Goal: Task Accomplishment & Management: Complete application form

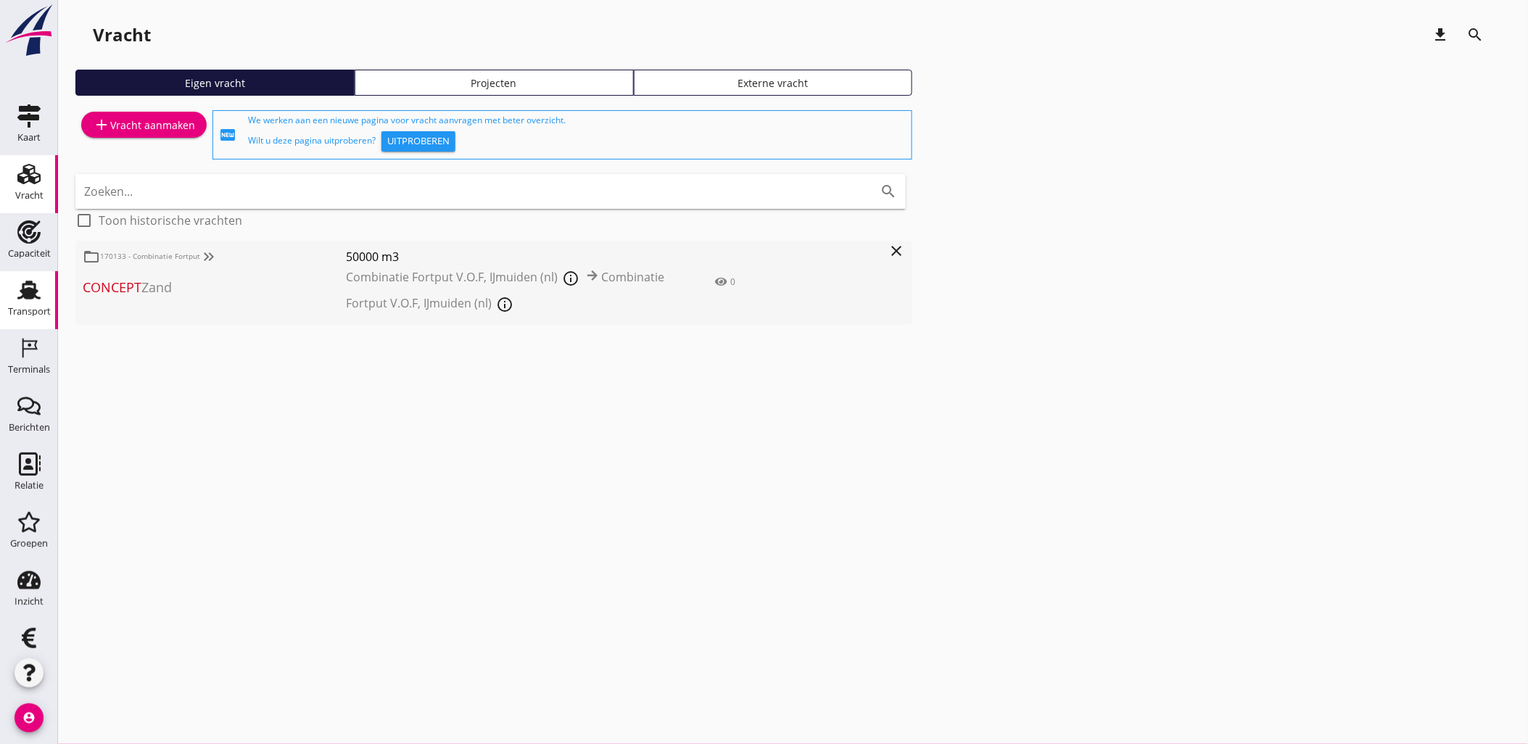
click at [25, 295] on use at bounding box center [28, 290] width 23 height 19
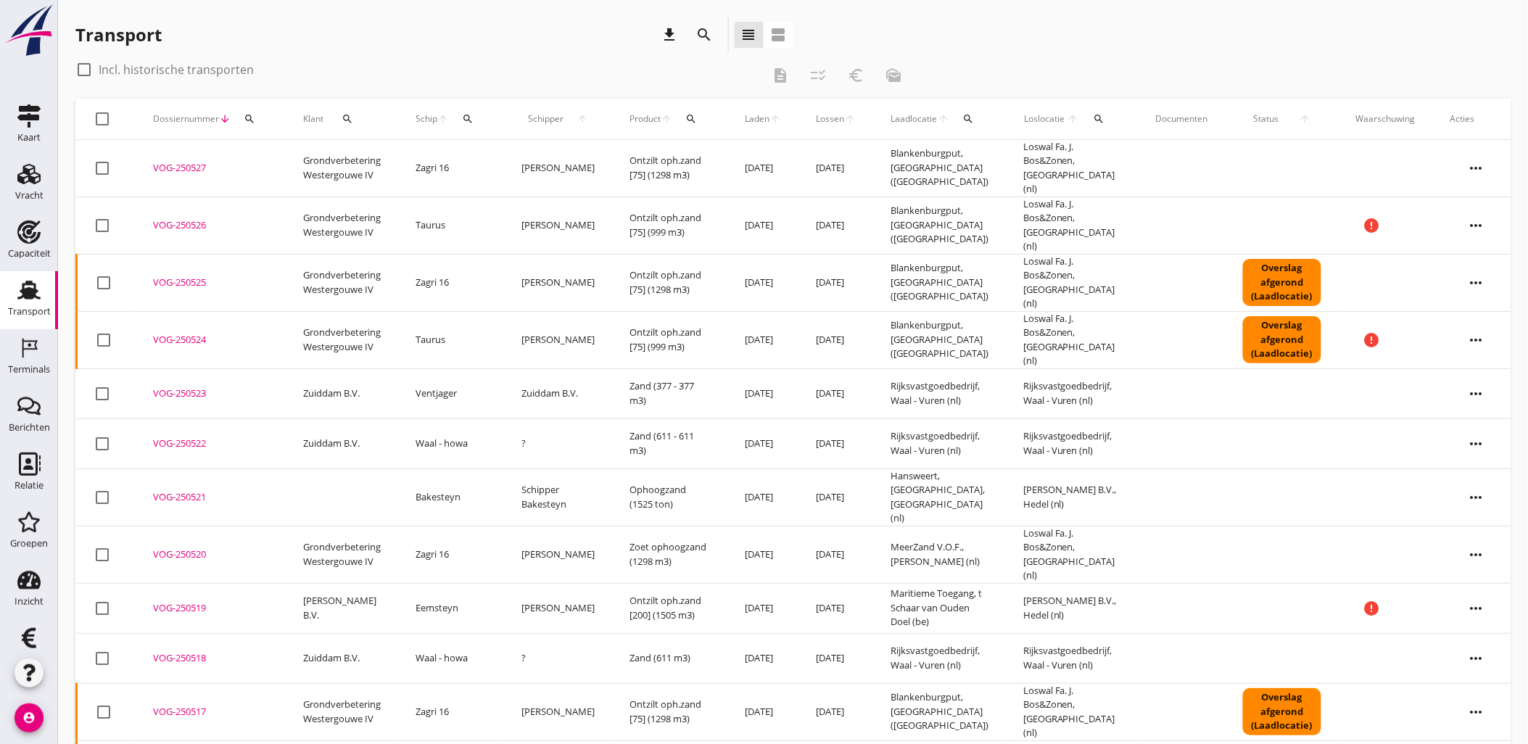
click at [745, 117] on span "Laden" at bounding box center [757, 118] width 25 height 13
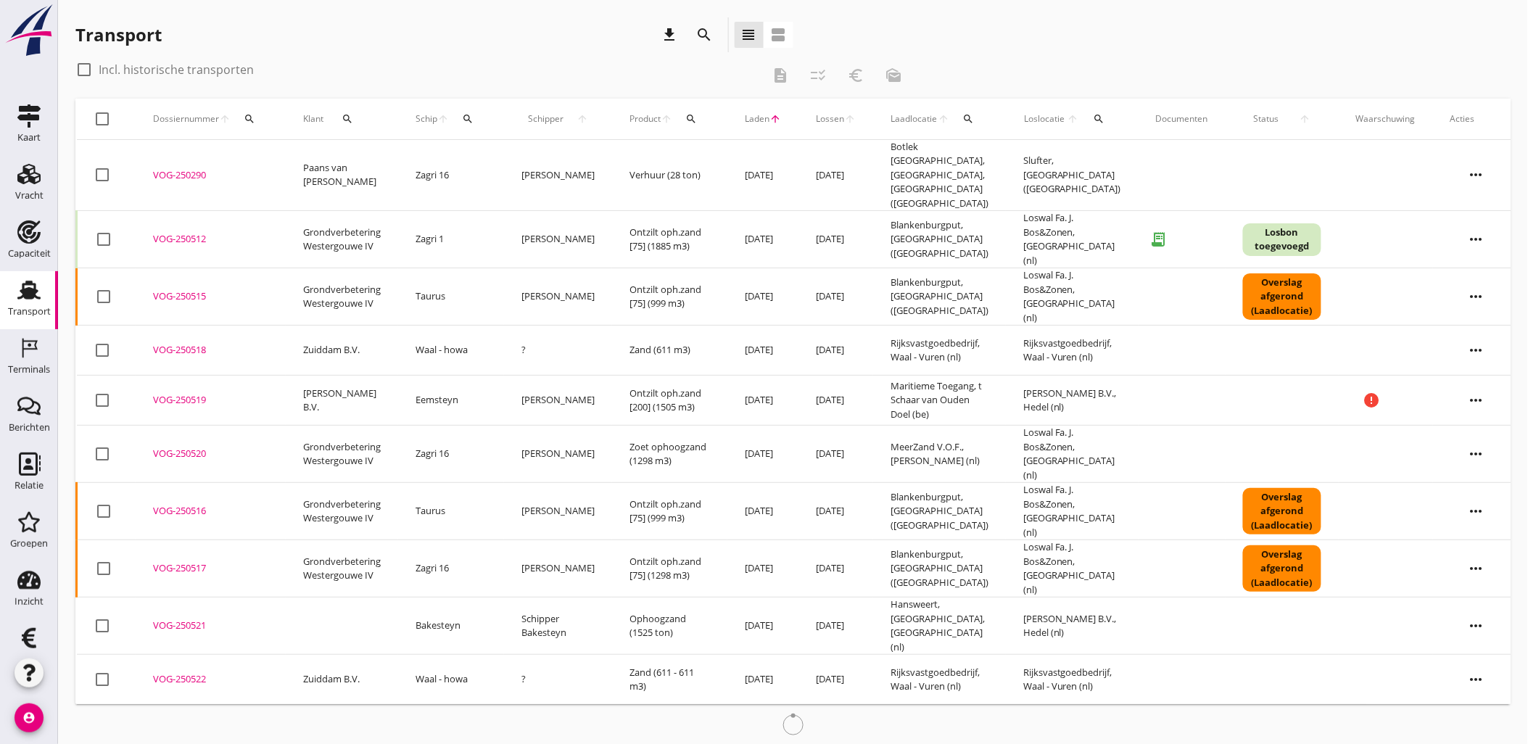
click at [745, 118] on span "Laden" at bounding box center [757, 118] width 25 height 13
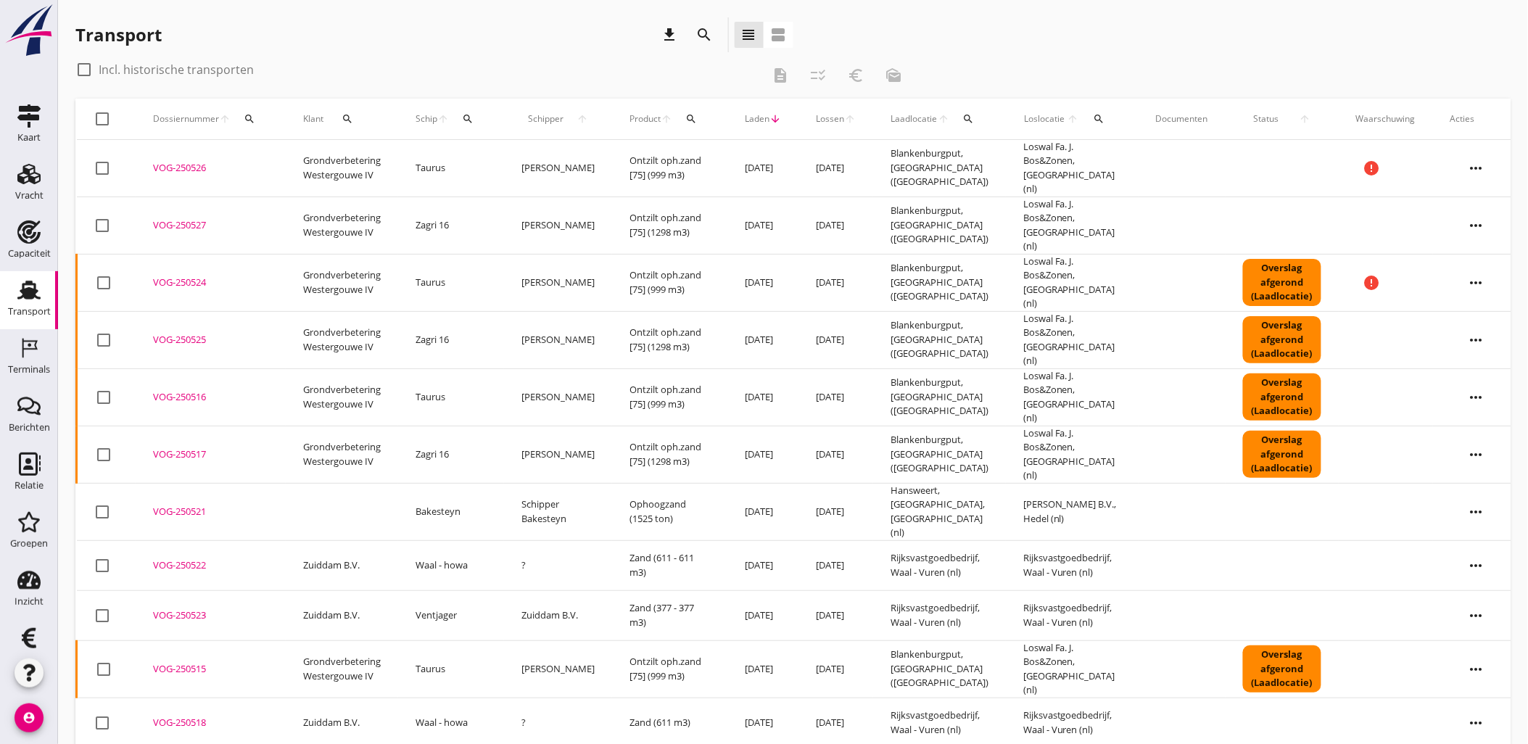
click at [301, 368] on td "Grondverbetering Westergouwe IV" at bounding box center [342, 396] width 112 height 57
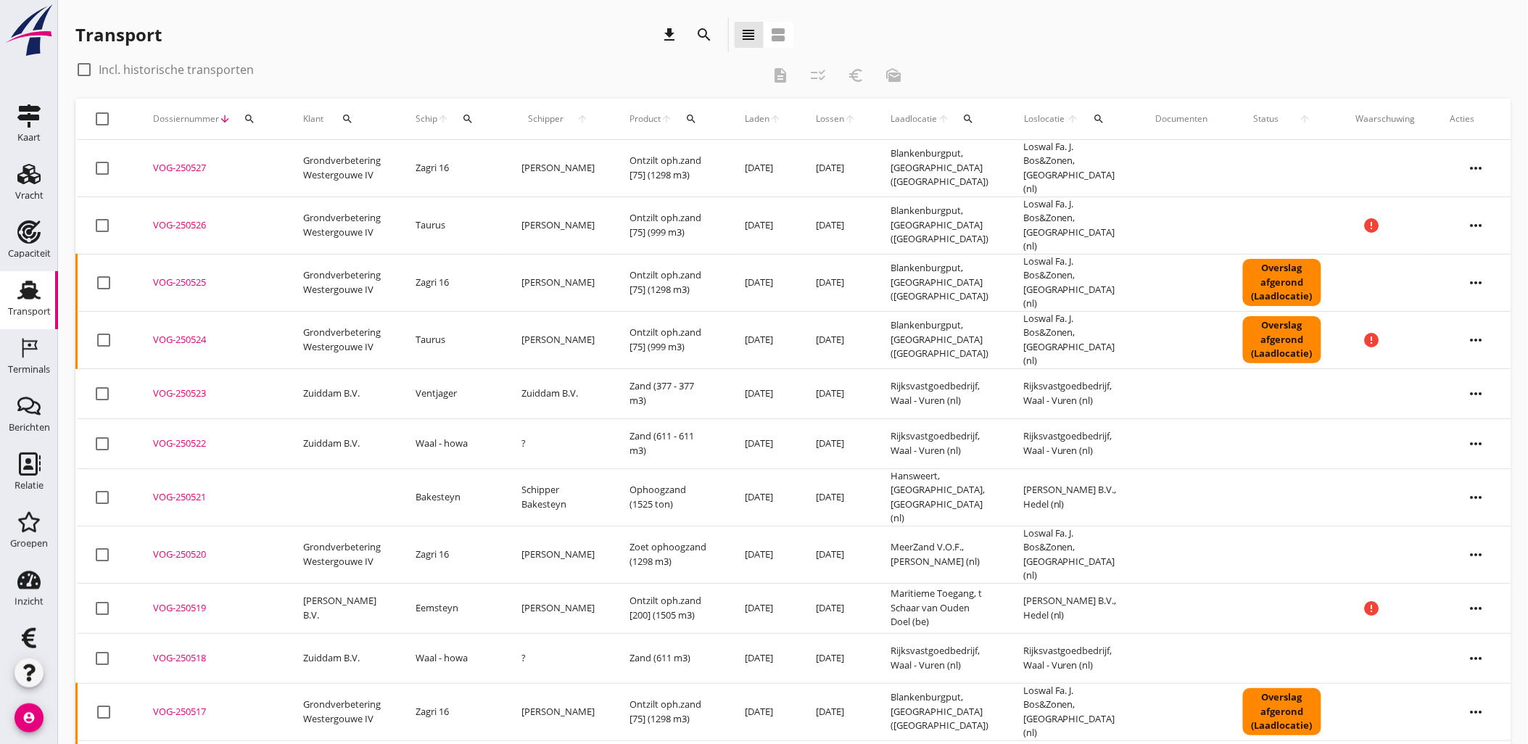
click at [524, 33] on div "Transport download search view_headline view_agenda" at bounding box center [434, 34] width 718 height 35
click at [468, 45] on div "Transport download search view_headline view_agenda" at bounding box center [434, 34] width 718 height 35
click at [609, 48] on div "Transport download search view_headline view_agenda" at bounding box center [434, 34] width 718 height 35
click at [471, 119] on icon "search" at bounding box center [468, 119] width 12 height 12
click at [495, 171] on input "Zoek op (scheeps)naam" at bounding box center [540, 160] width 151 height 23
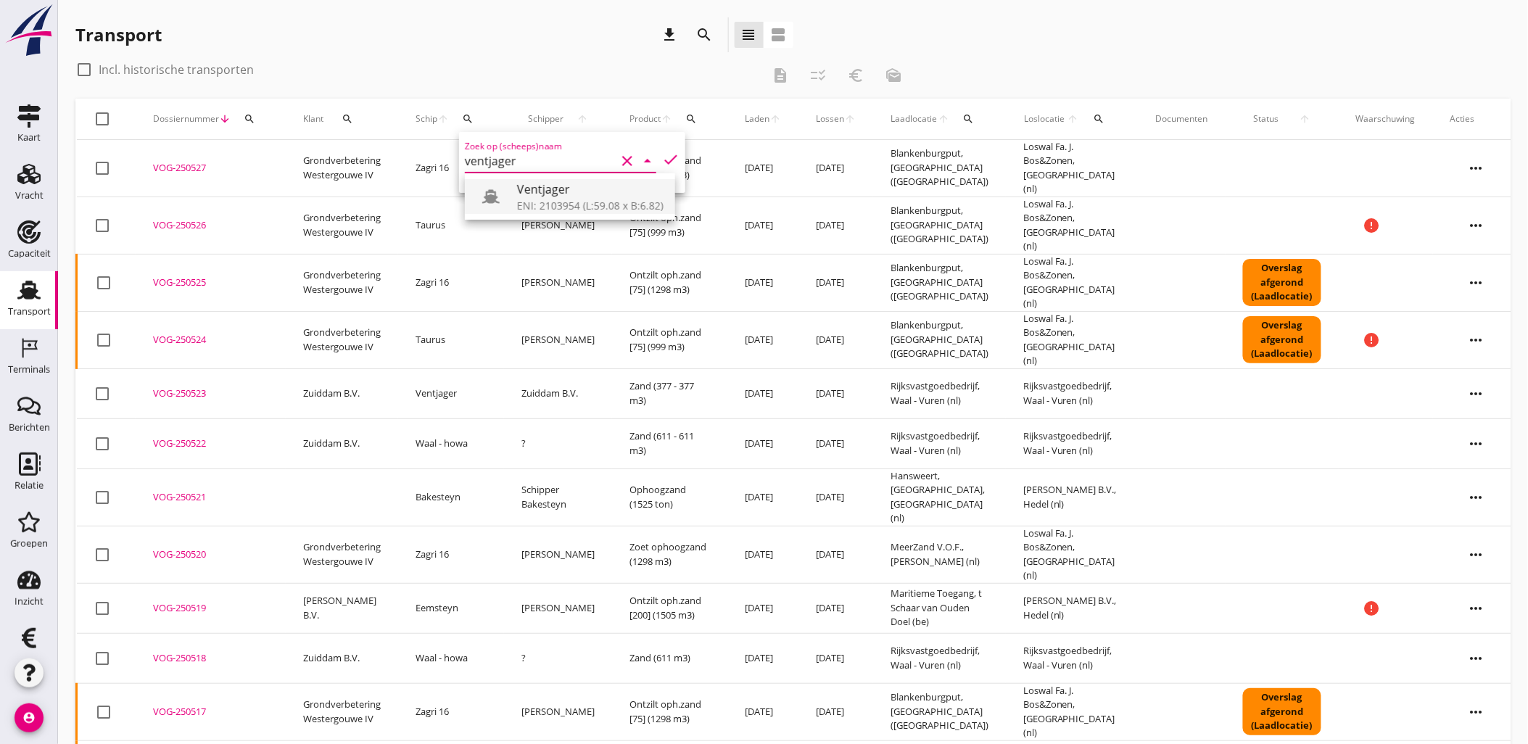
click at [535, 201] on div "ENI: 2103954 (L:59.08 x B:6.82)" at bounding box center [590, 205] width 146 height 15
click at [667, 155] on icon "check" at bounding box center [670, 159] width 17 height 17
type input "Ventjager"
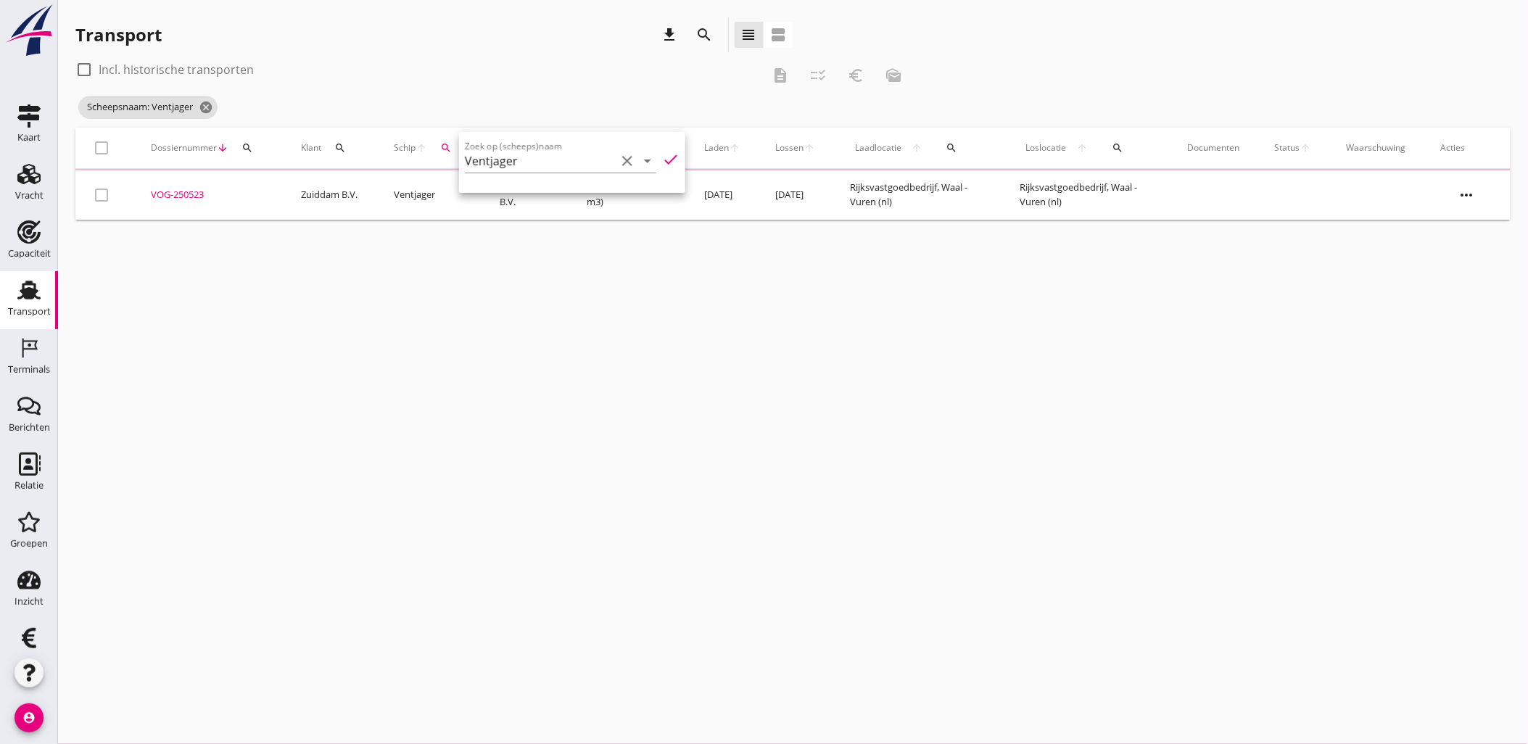
click at [553, 319] on div "cancel You are impersonating another user. Transport download search view_headl…" at bounding box center [793, 372] width 1470 height 744
click at [215, 115] on span "Scheepsnaam: Ventjager cancel" at bounding box center [147, 107] width 139 height 23
click at [207, 107] on icon "cancel" at bounding box center [206, 107] width 15 height 15
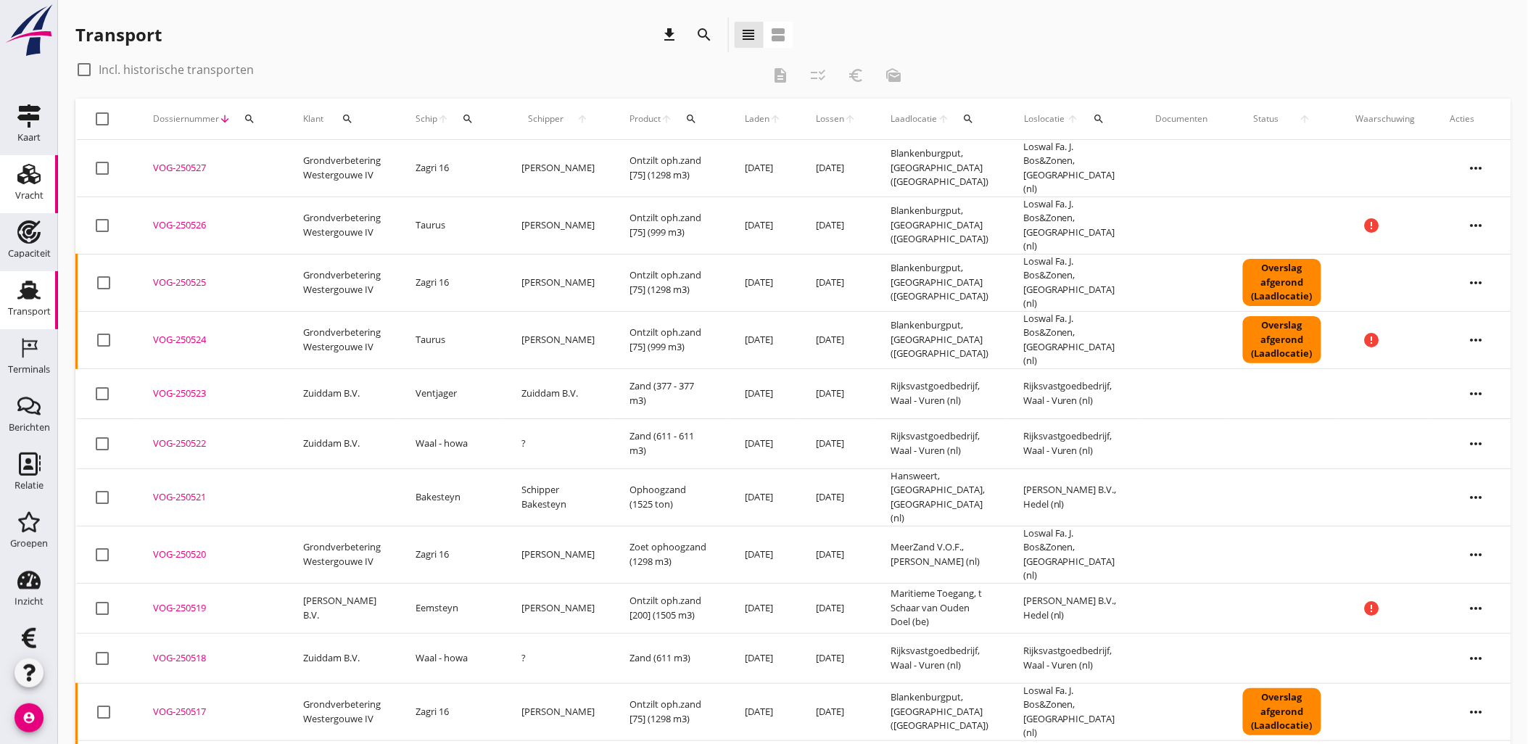
click at [25, 186] on div "Vracht" at bounding box center [29, 196] width 28 height 20
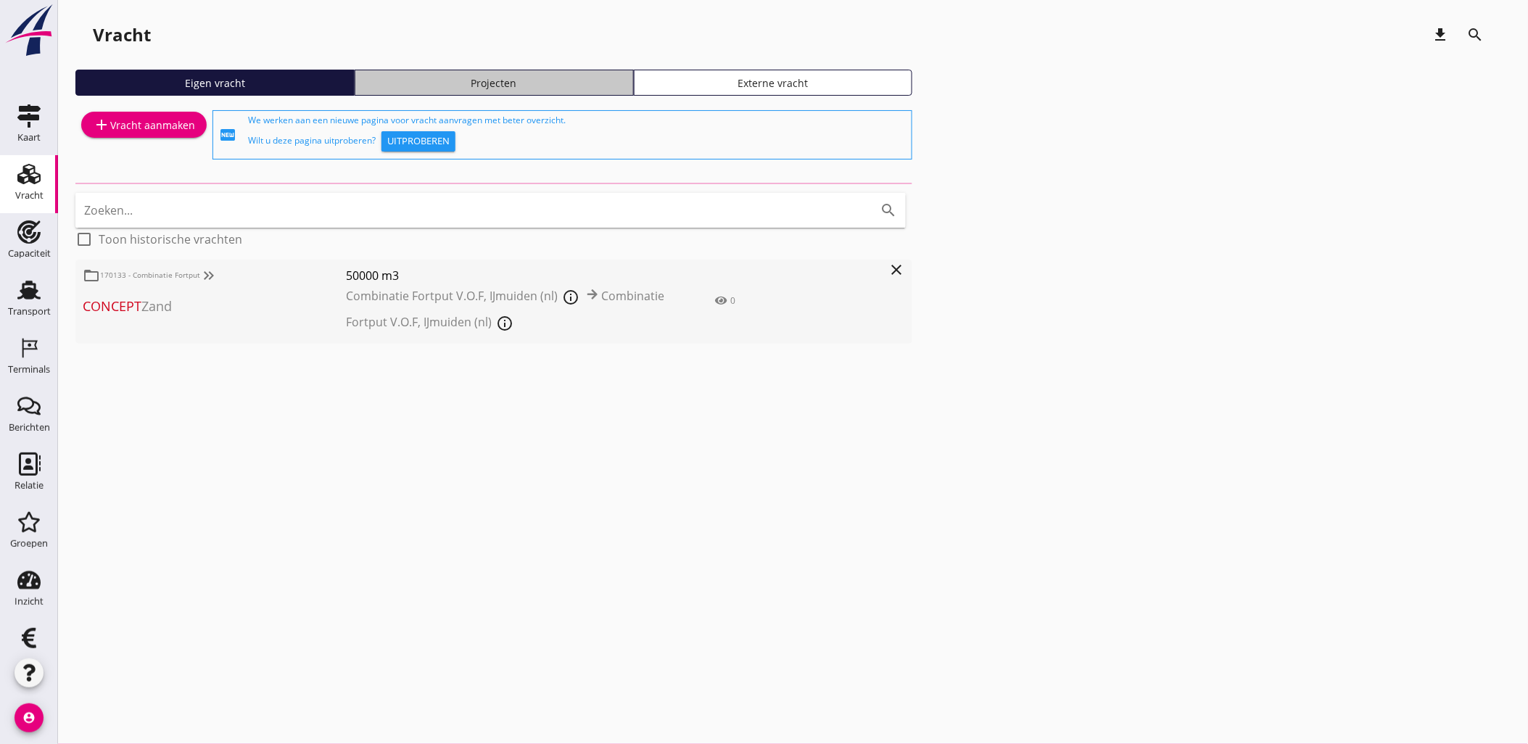
click at [537, 80] on div "Projecten" at bounding box center [494, 82] width 266 height 15
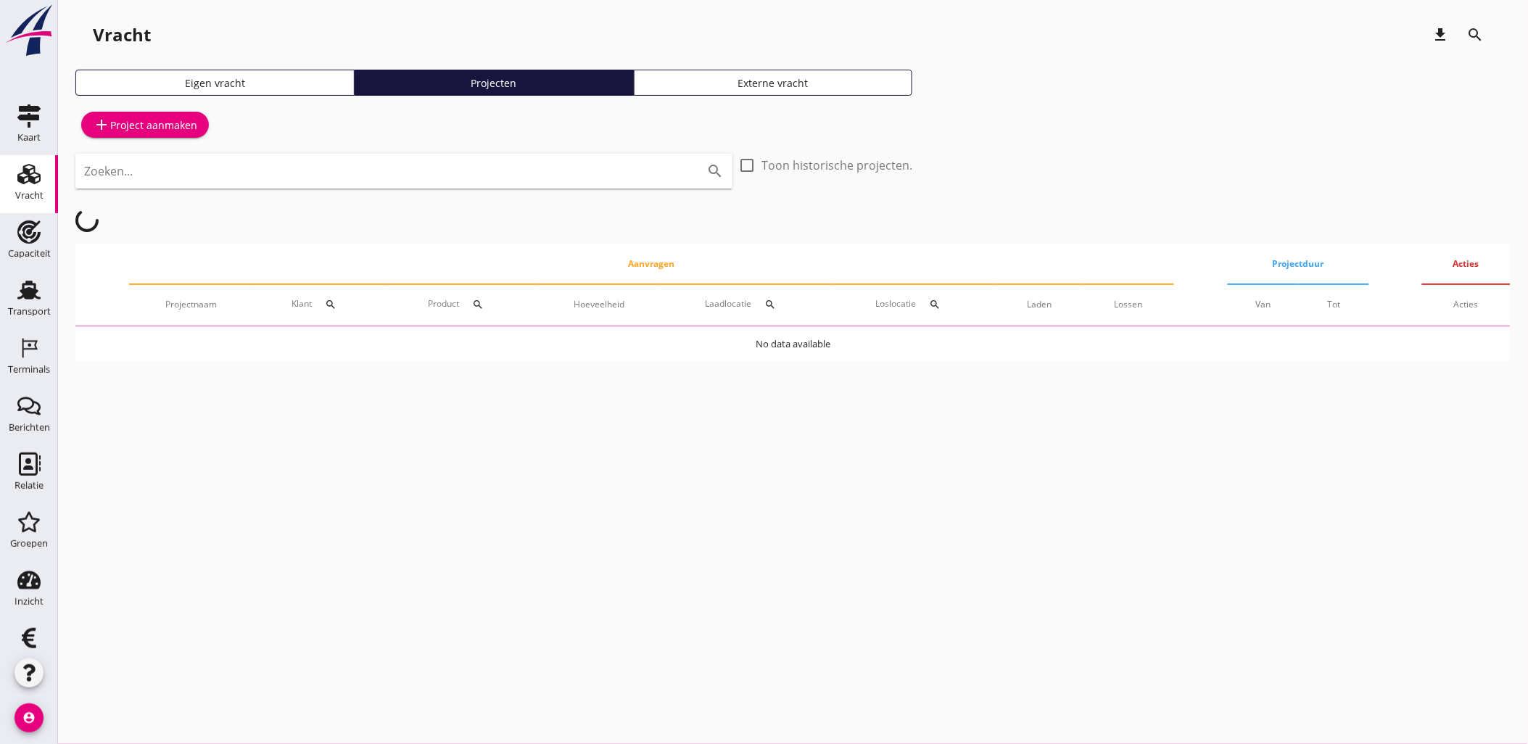
click at [230, 174] on input "Zoeken..." at bounding box center [383, 171] width 599 height 23
type input "waal"
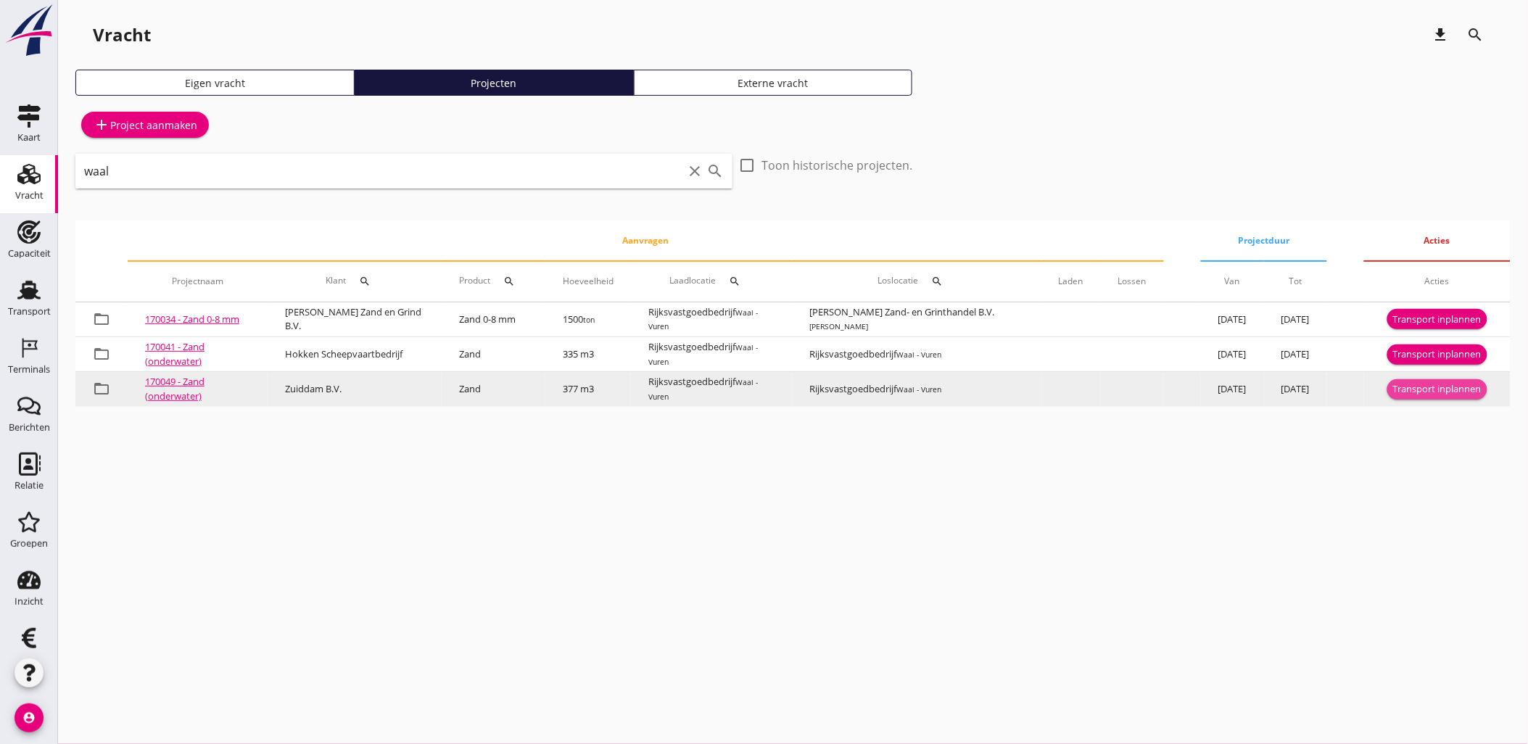
click at [1438, 388] on div "Transport inplannen" at bounding box center [1437, 389] width 88 height 15
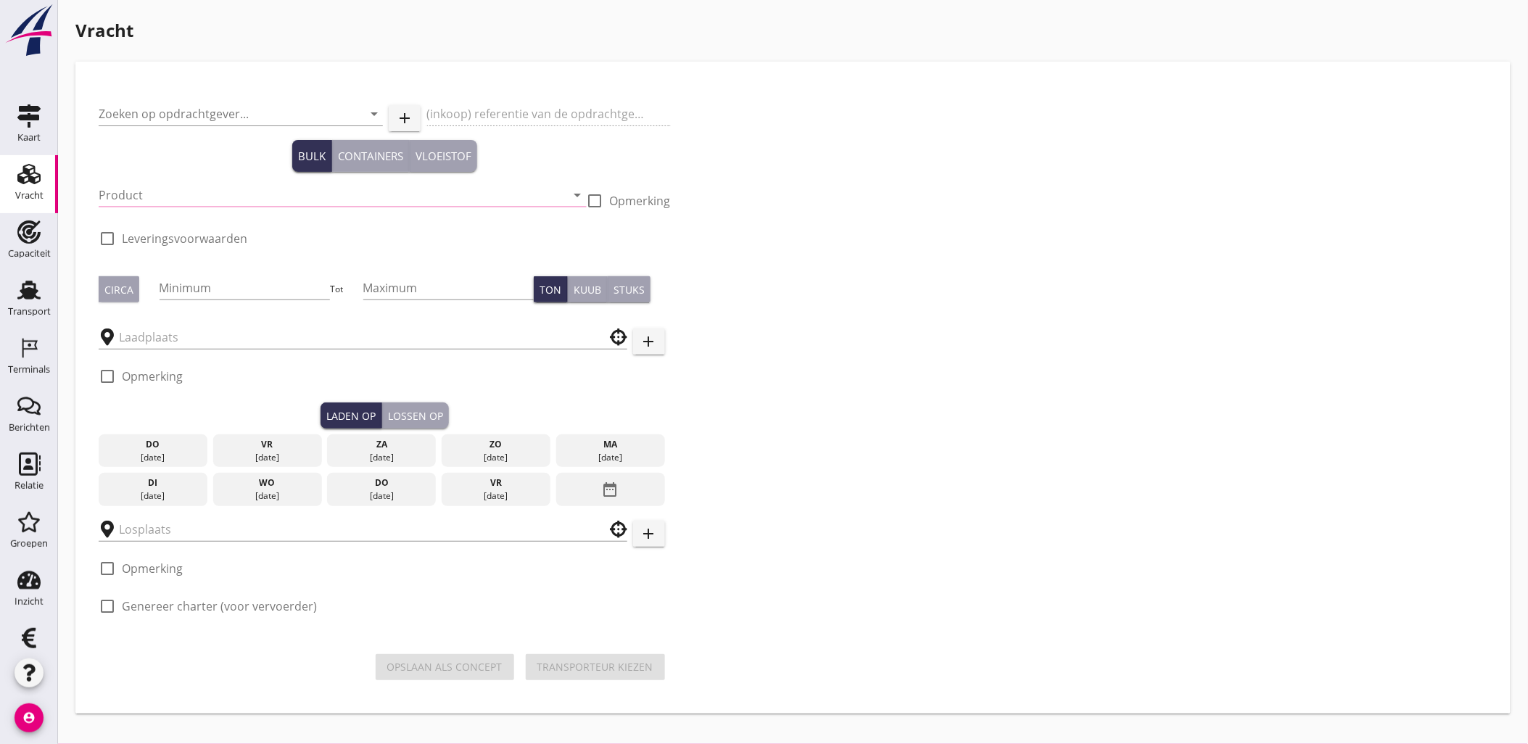
type input "Zuiddam B.V."
type input "Zand (6120)"
type input "377"
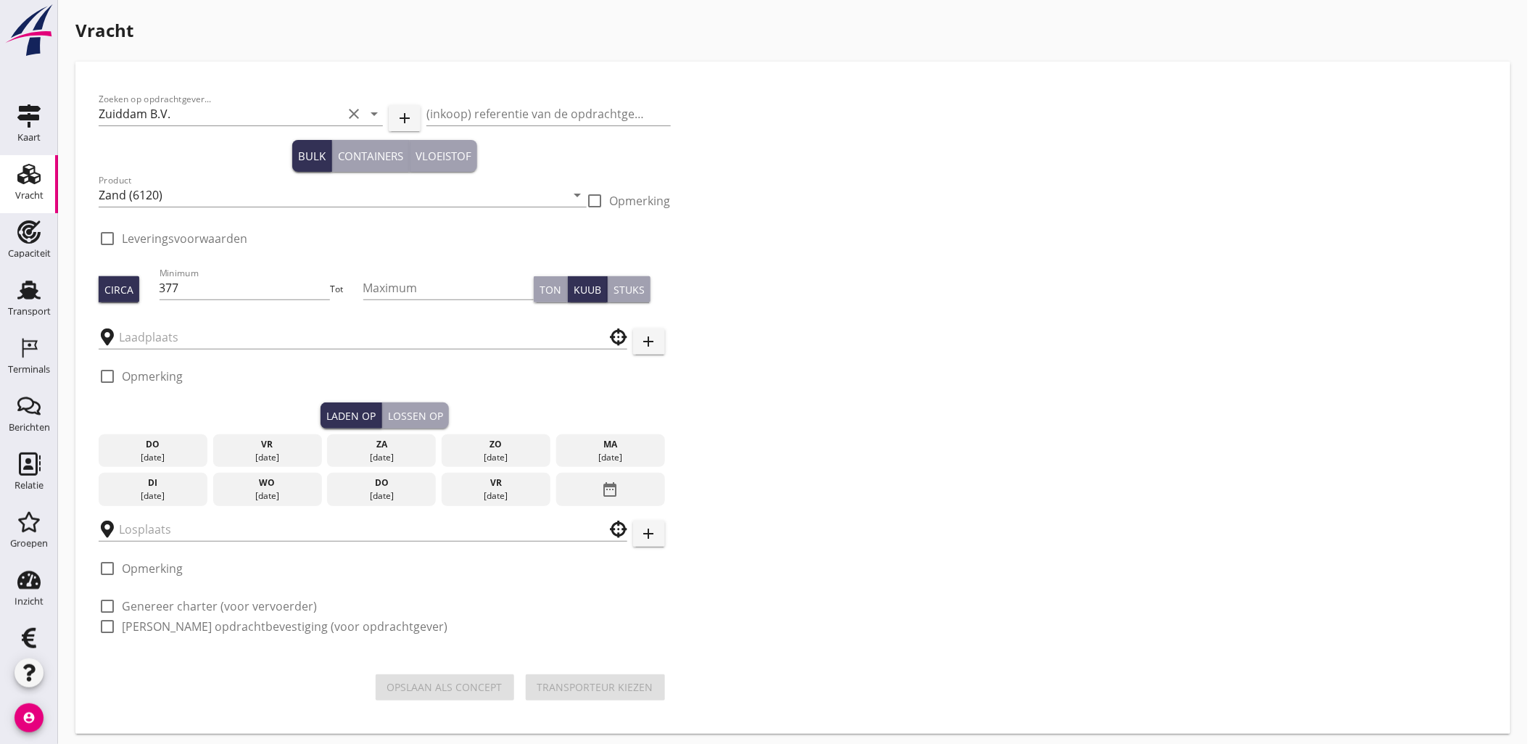
type input "Rijksvastgoedbedrijf"
checkbox input "true"
type input "Rijksvastgoedbedrijf"
checkbox input "true"
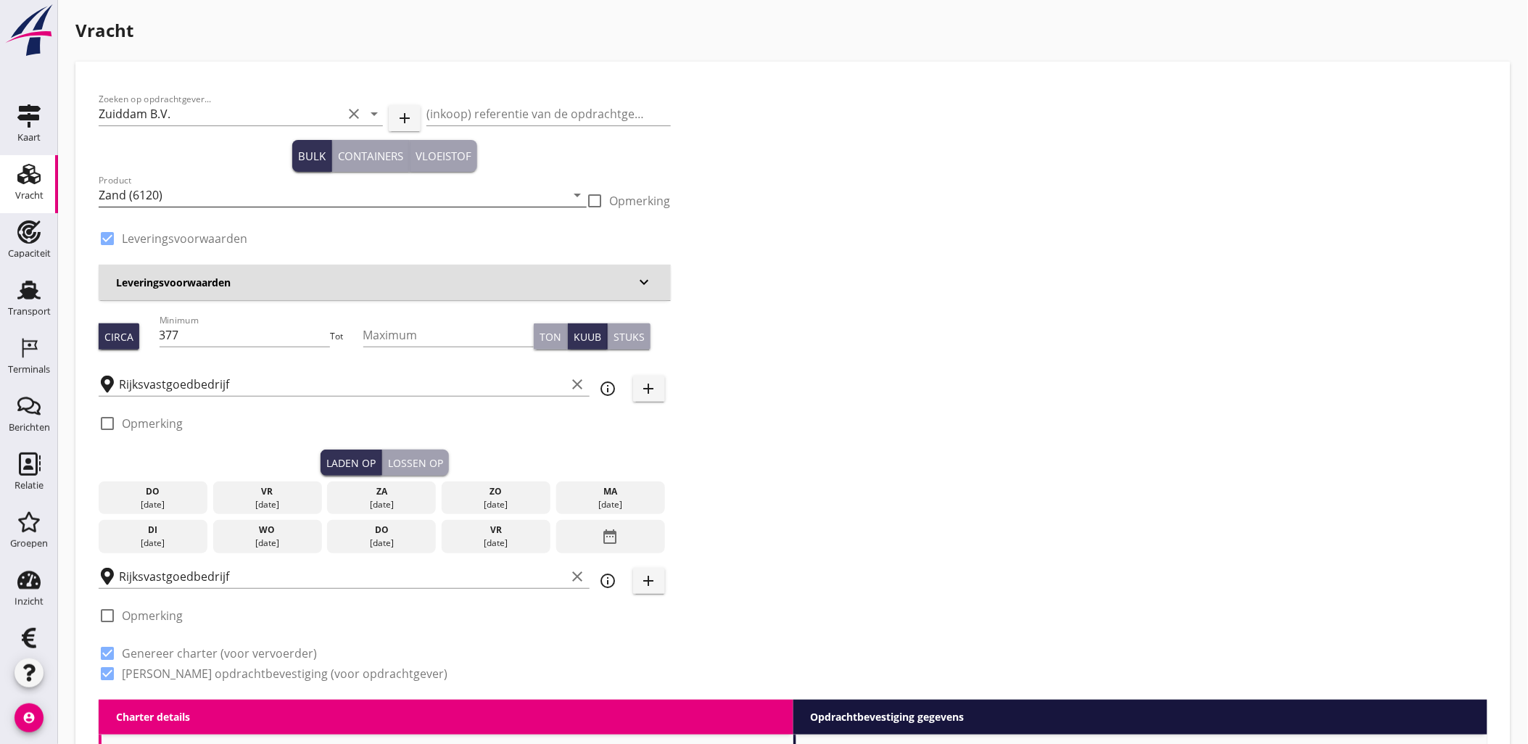
radio input "false"
type input "10.5"
radio input "false"
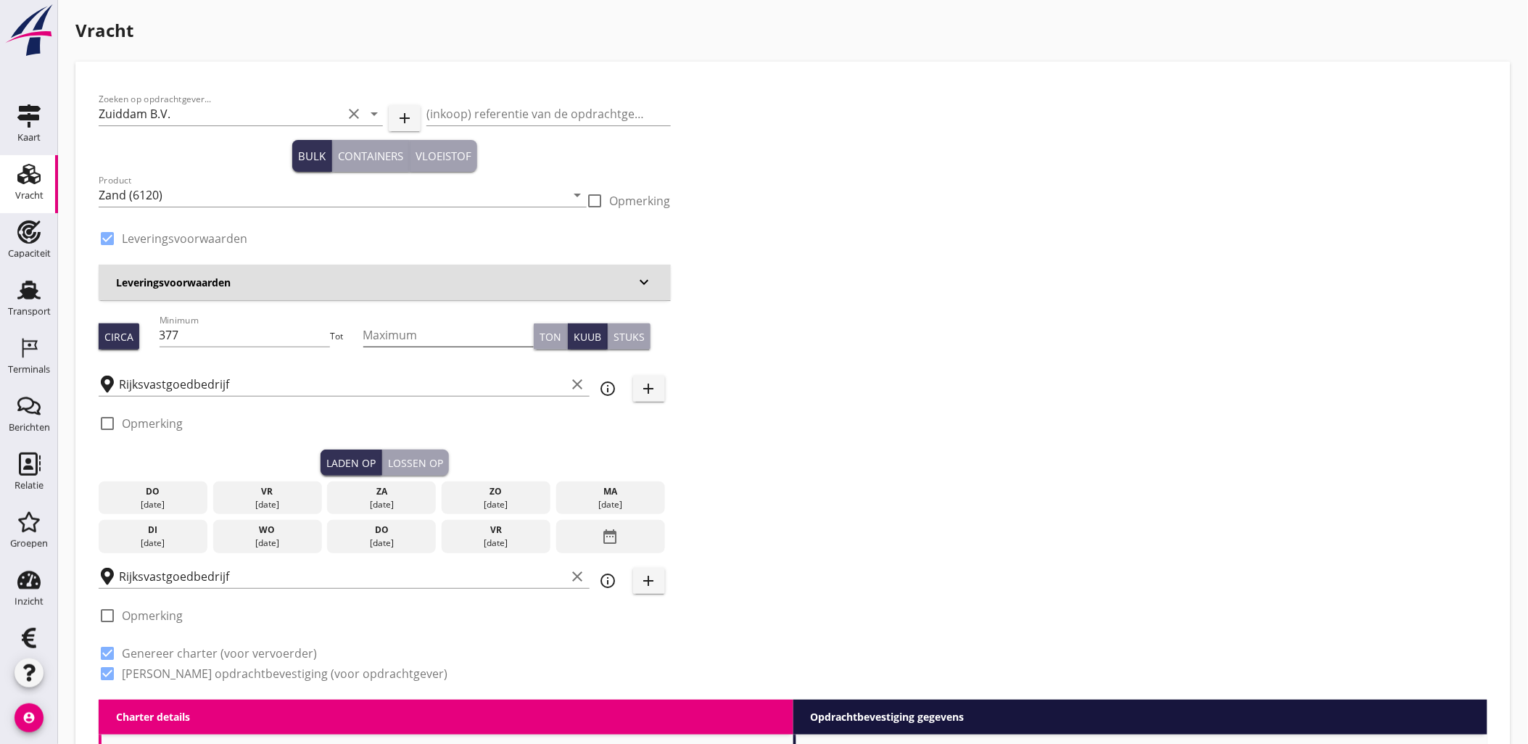
click at [409, 336] on input "Maximum" at bounding box center [448, 334] width 171 height 23
type input "377"
type button "per_ton"
click at [618, 544] on icon "date_range" at bounding box center [610, 537] width 17 height 26
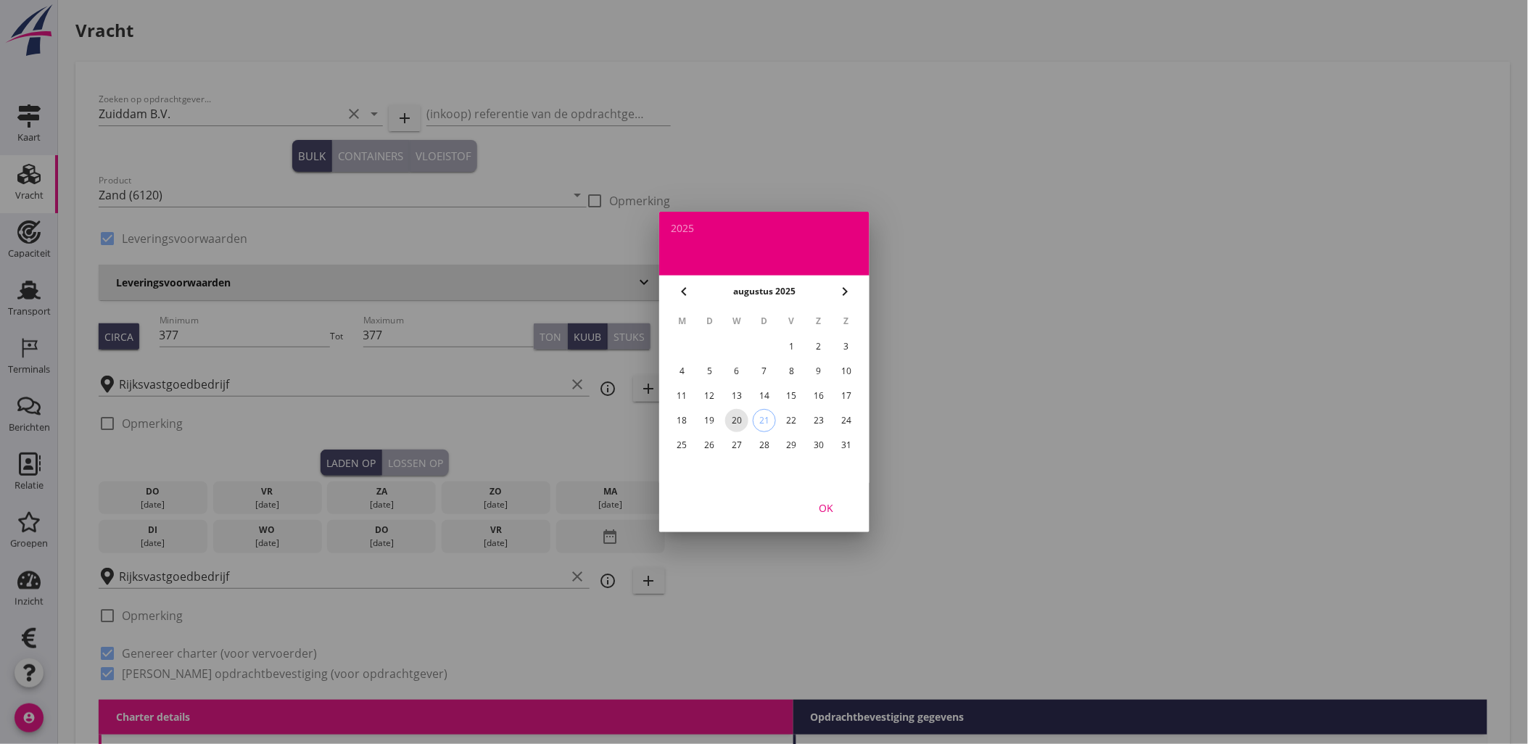
click at [741, 413] on div "20" at bounding box center [736, 420] width 23 height 23
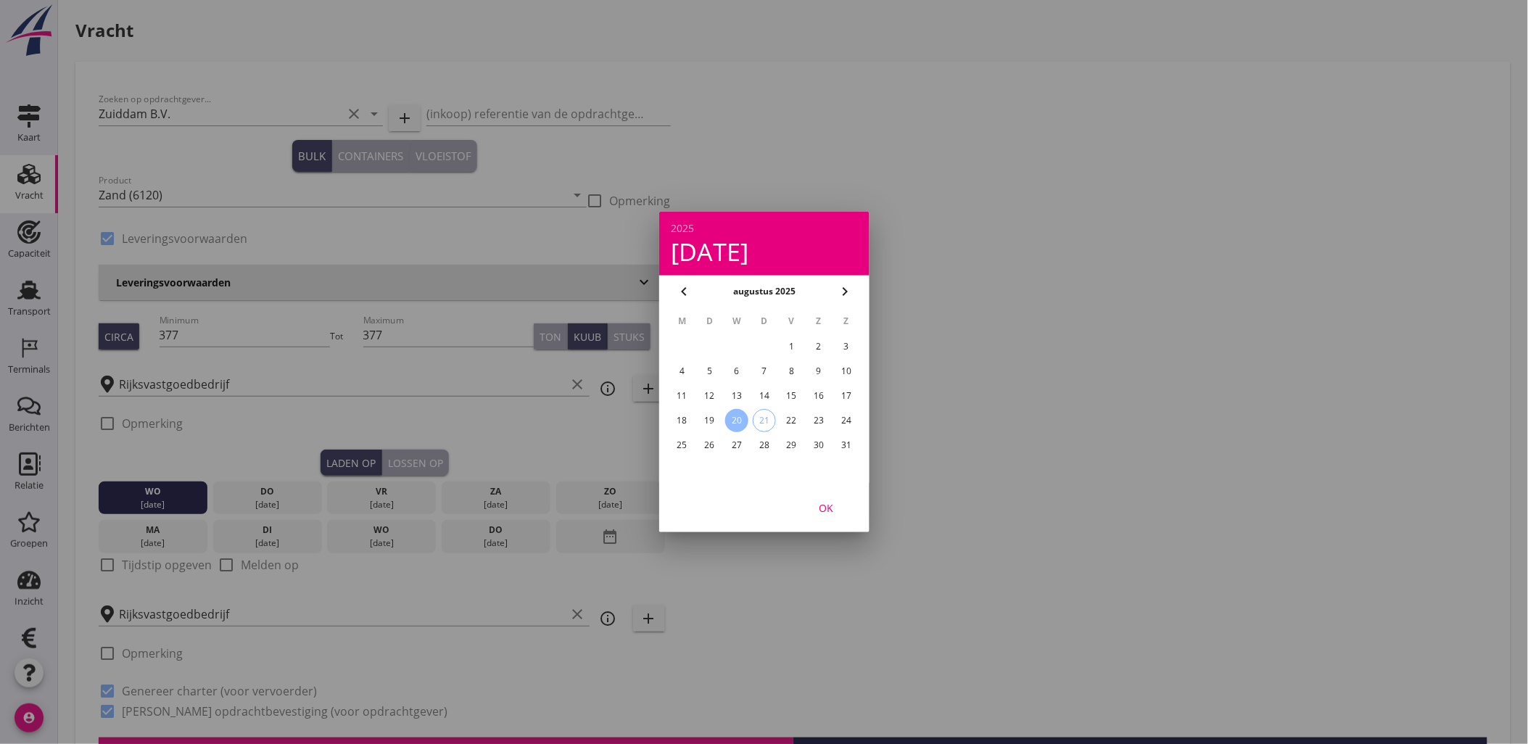
click at [835, 510] on div "OK" at bounding box center [826, 507] width 41 height 15
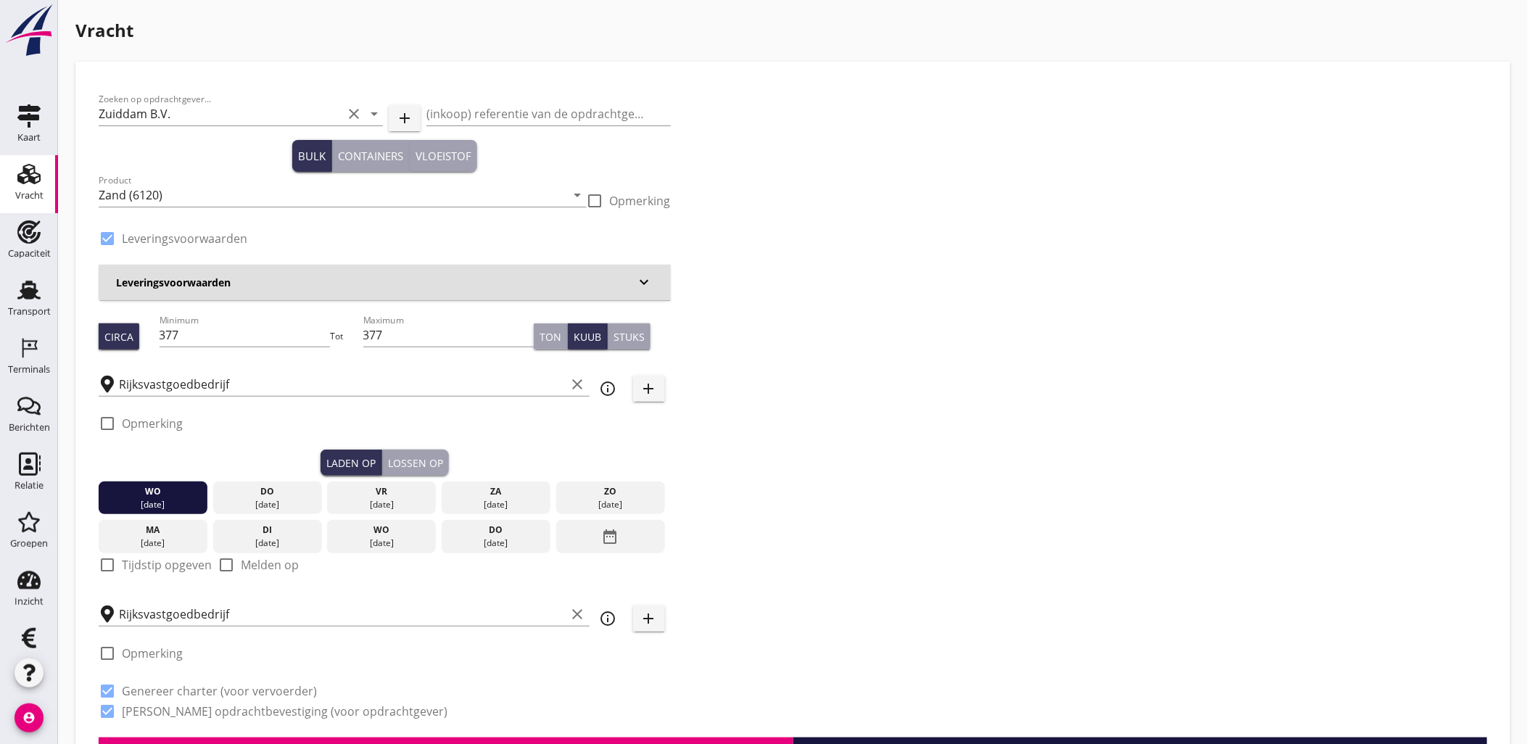
click at [641, 544] on div "date_range" at bounding box center [610, 536] width 109 height 33
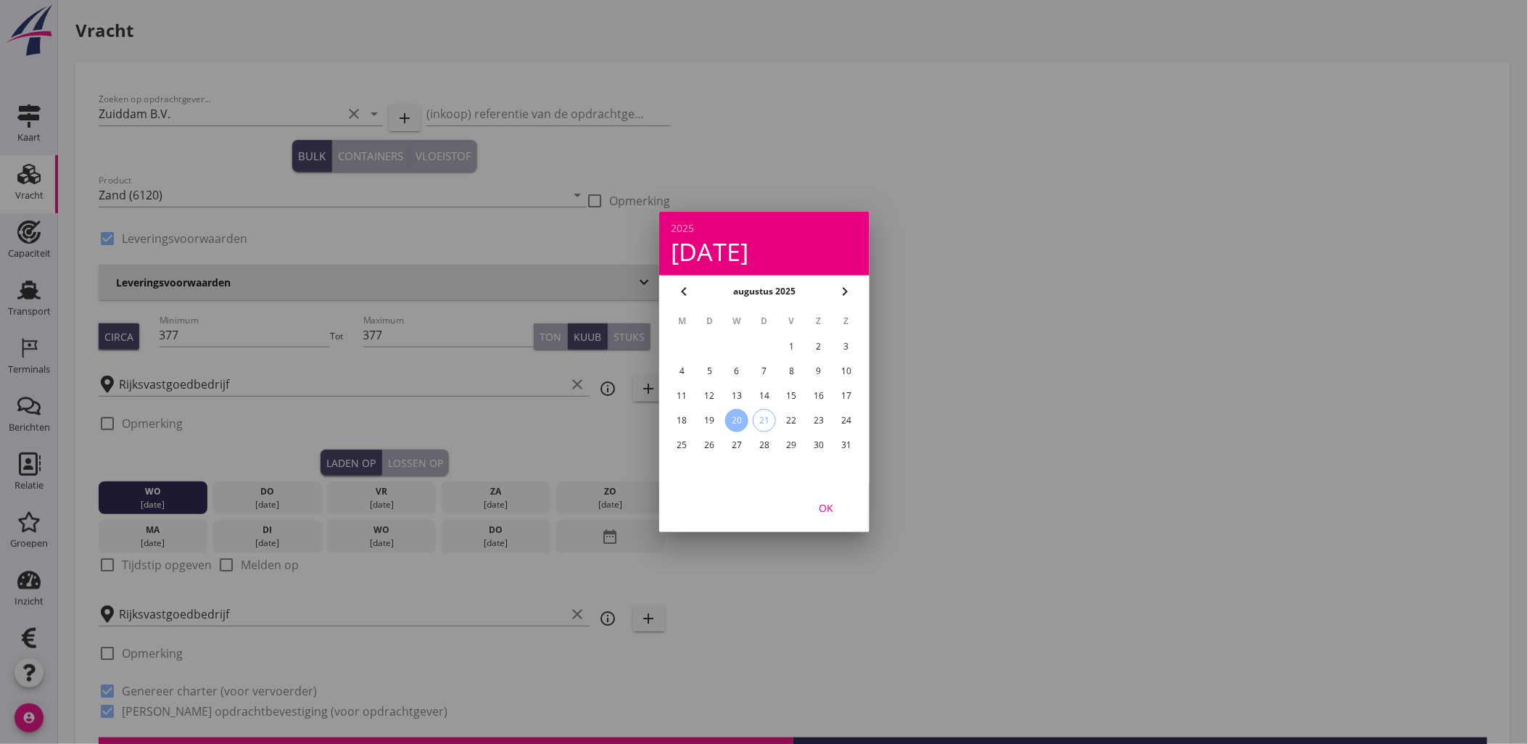
click at [843, 512] on div "OK" at bounding box center [826, 507] width 41 height 15
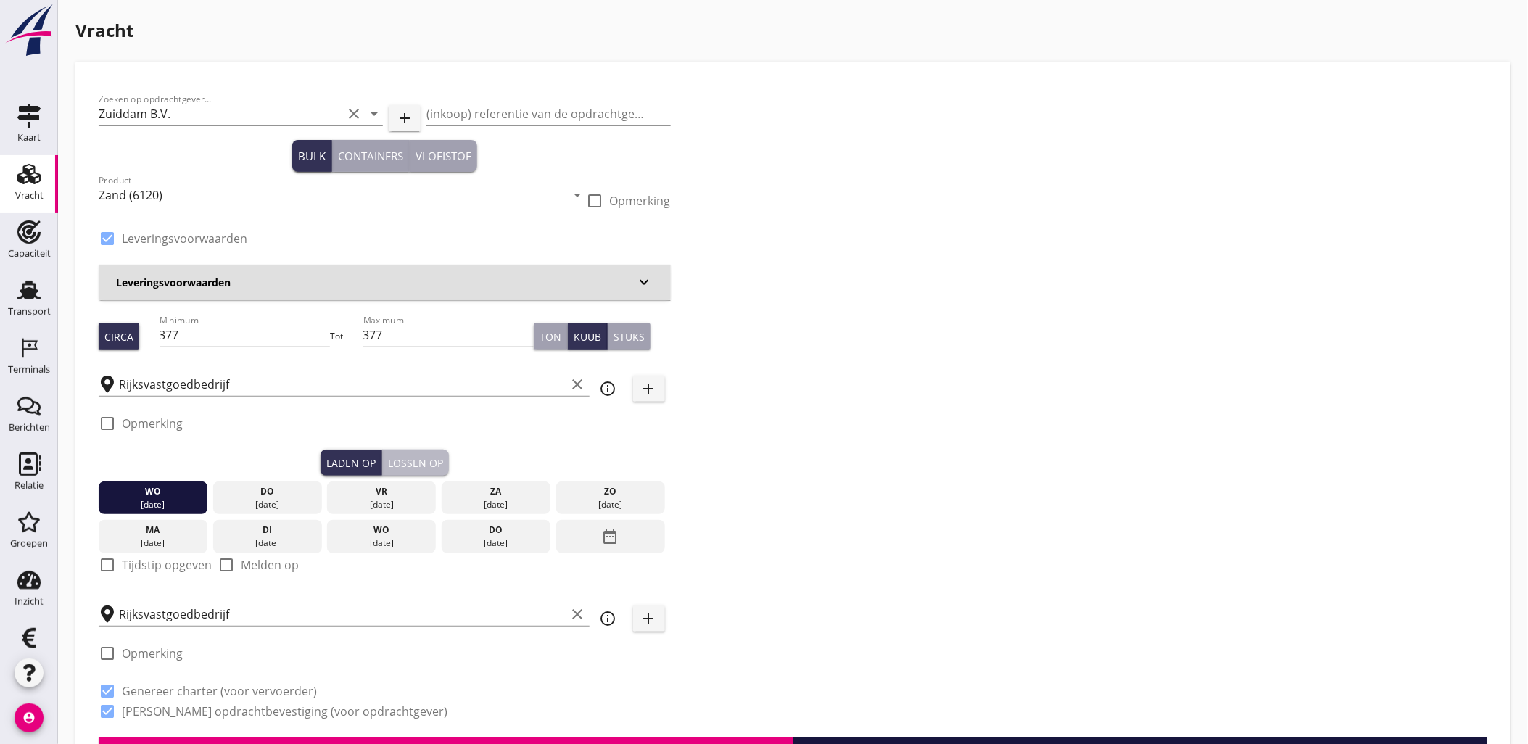
click at [441, 466] on div "Lossen op" at bounding box center [415, 462] width 55 height 15
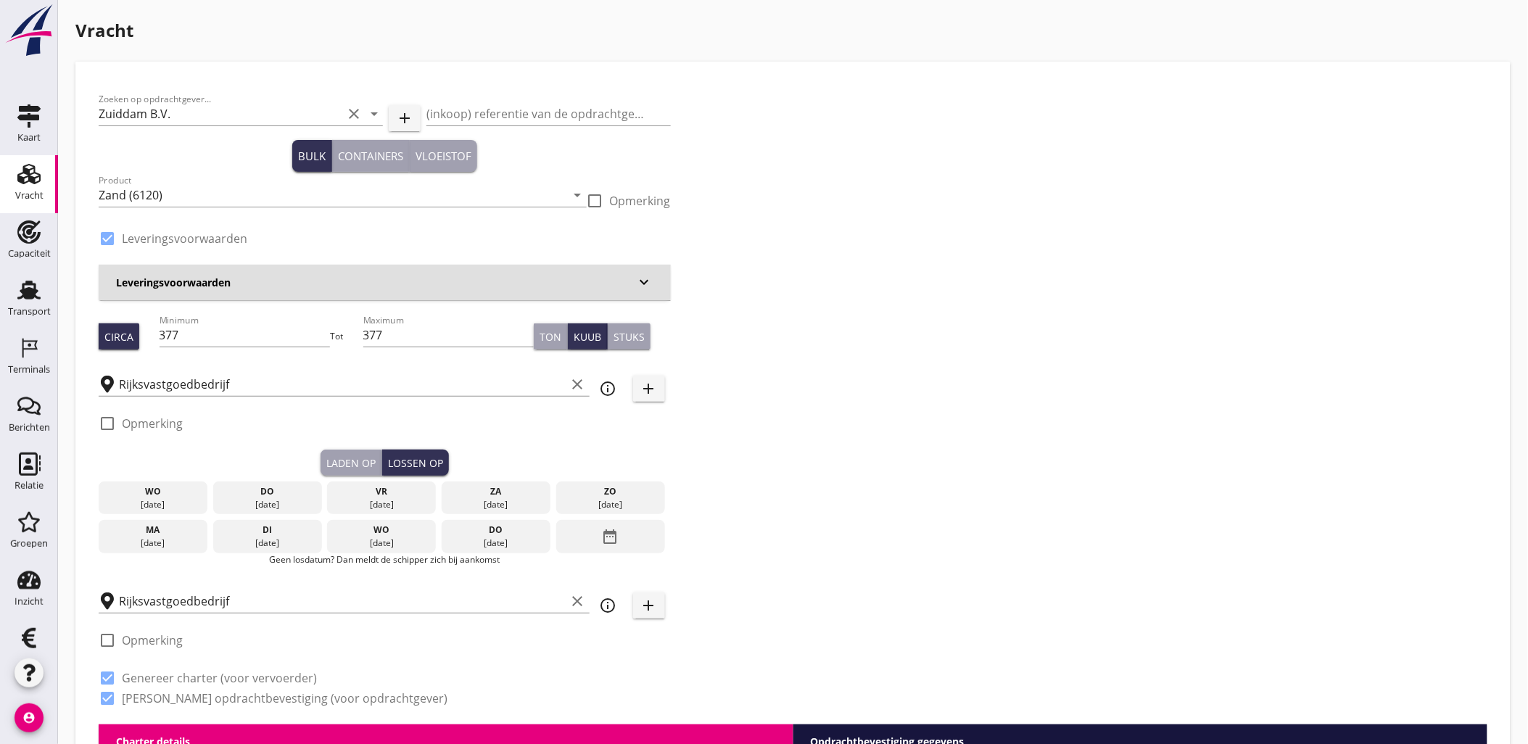
click at [614, 542] on icon "date_range" at bounding box center [610, 537] width 17 height 26
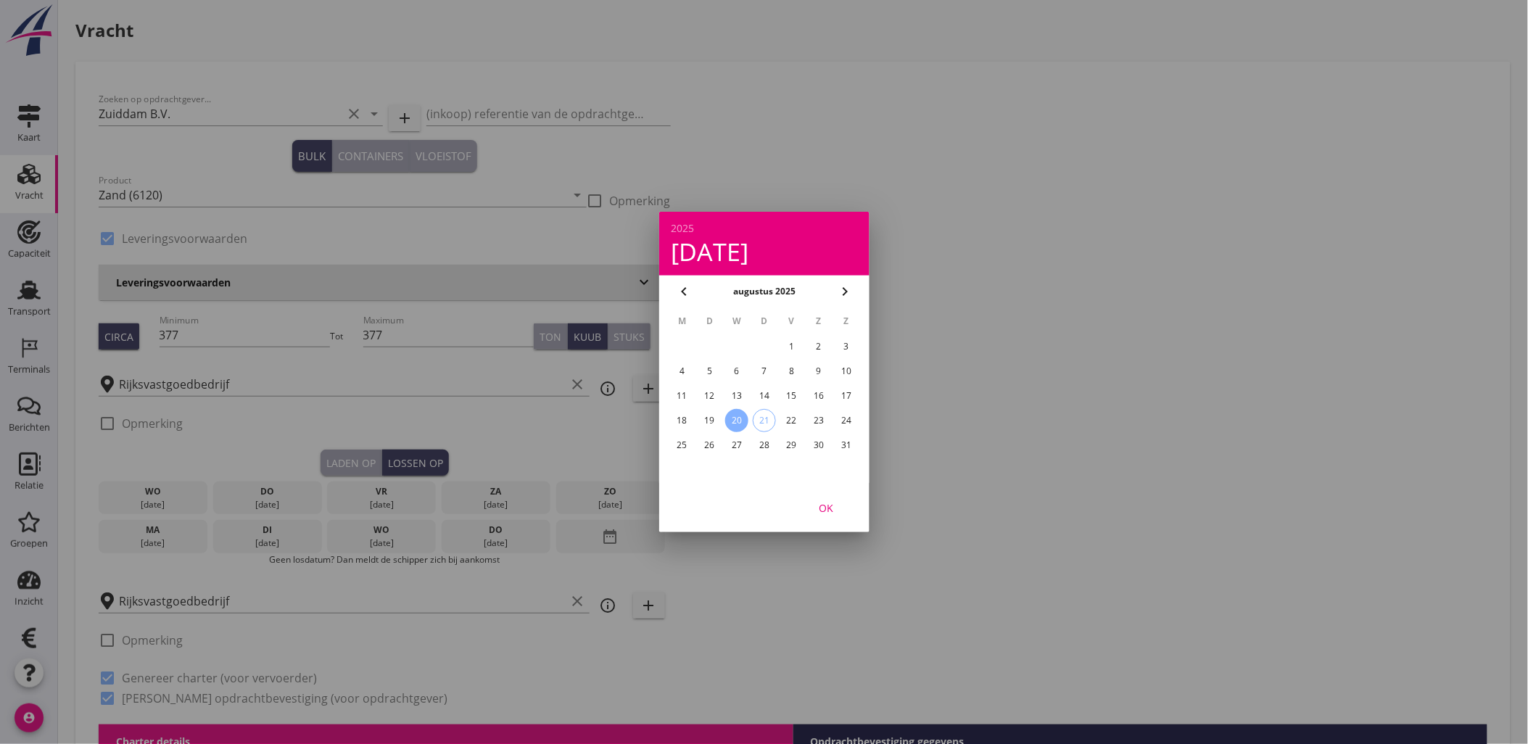
click at [736, 418] on div "20" at bounding box center [736, 420] width 23 height 23
click at [825, 510] on div "OK" at bounding box center [826, 507] width 41 height 15
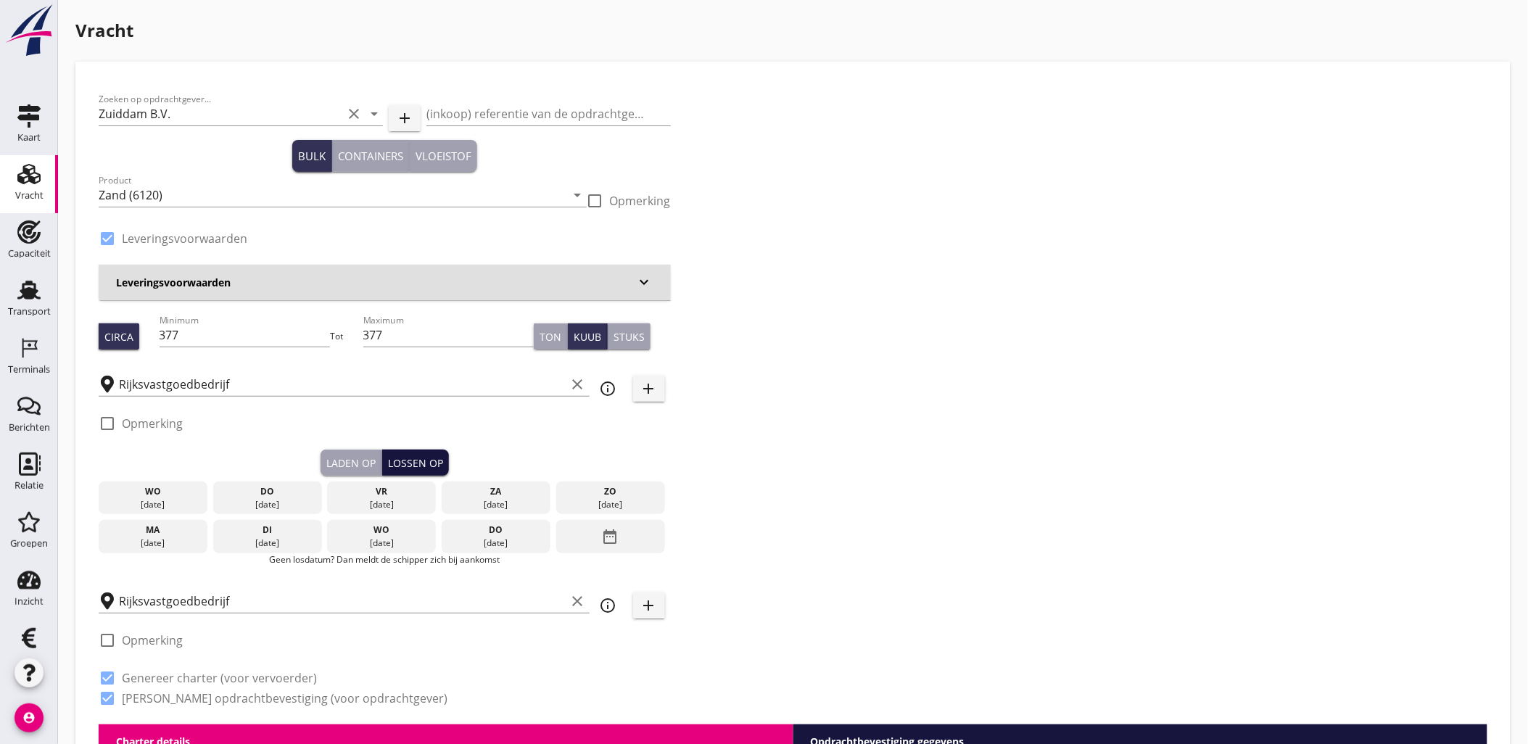
click at [413, 467] on div "Lossen op" at bounding box center [415, 462] width 55 height 15
click at [448, 462] on div "Laden op Lossen op" at bounding box center [385, 463] width 572 height 26
click at [157, 503] on div "[DATE]" at bounding box center [153, 504] width 102 height 13
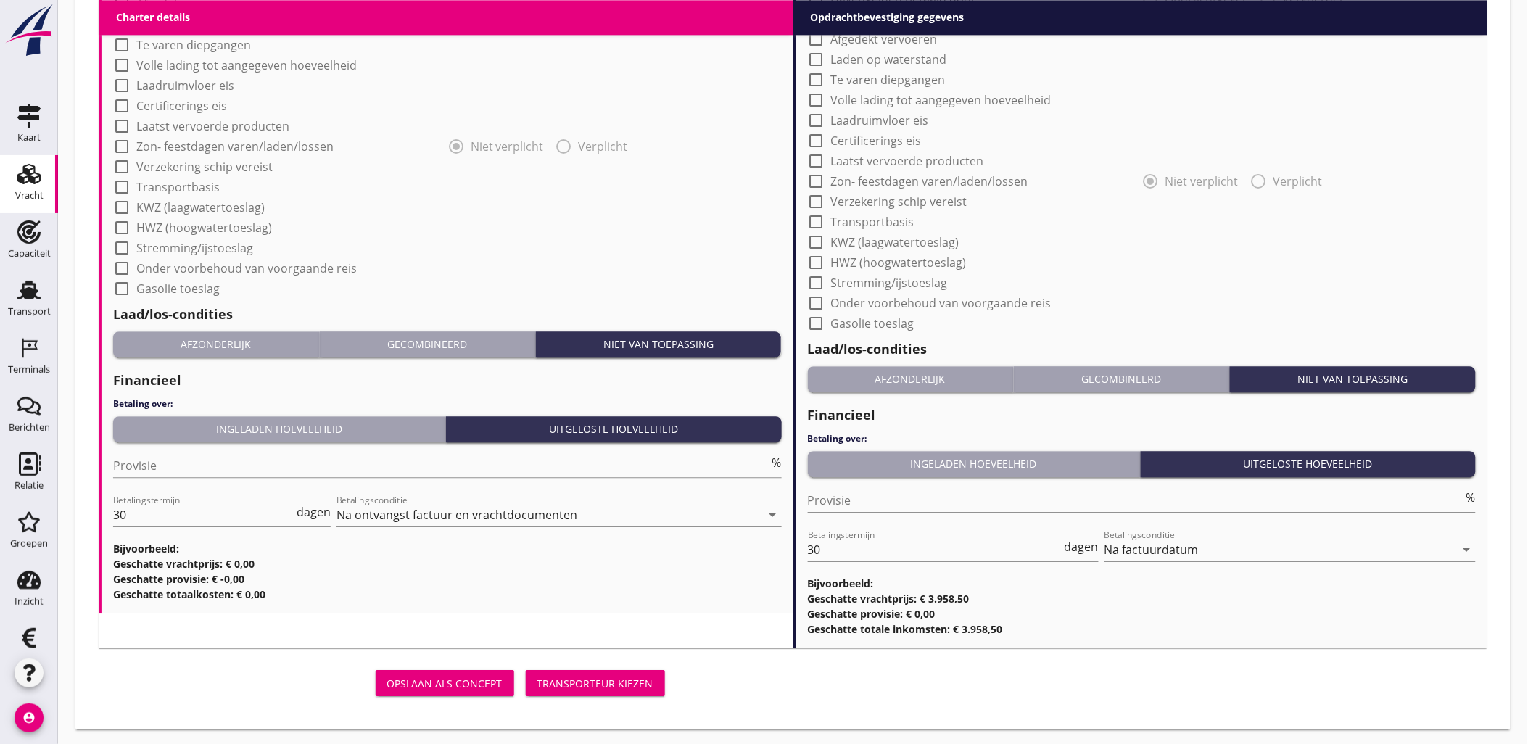
scroll to position [1237, 0]
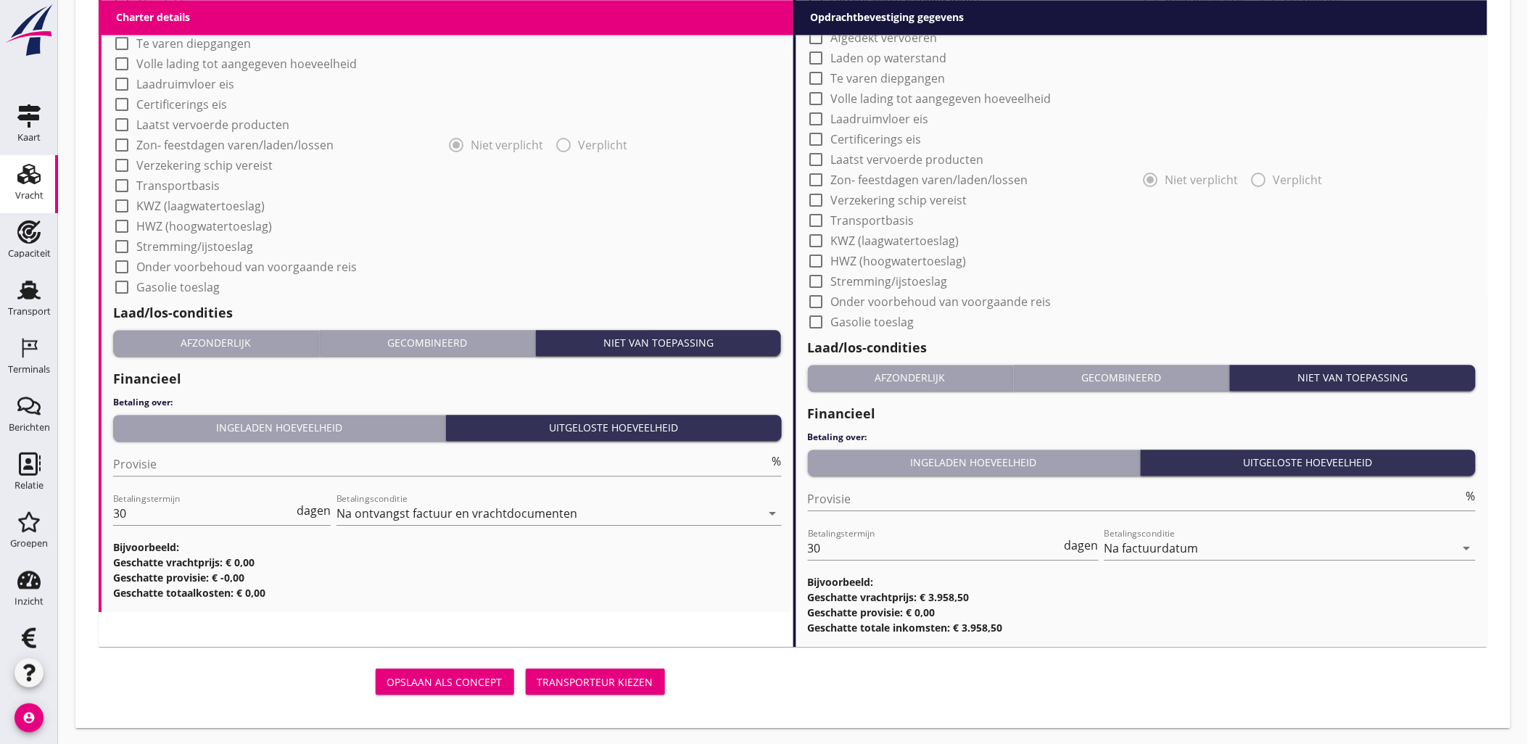
click at [600, 671] on button "Transporteur kiezen" at bounding box center [595, 682] width 139 height 26
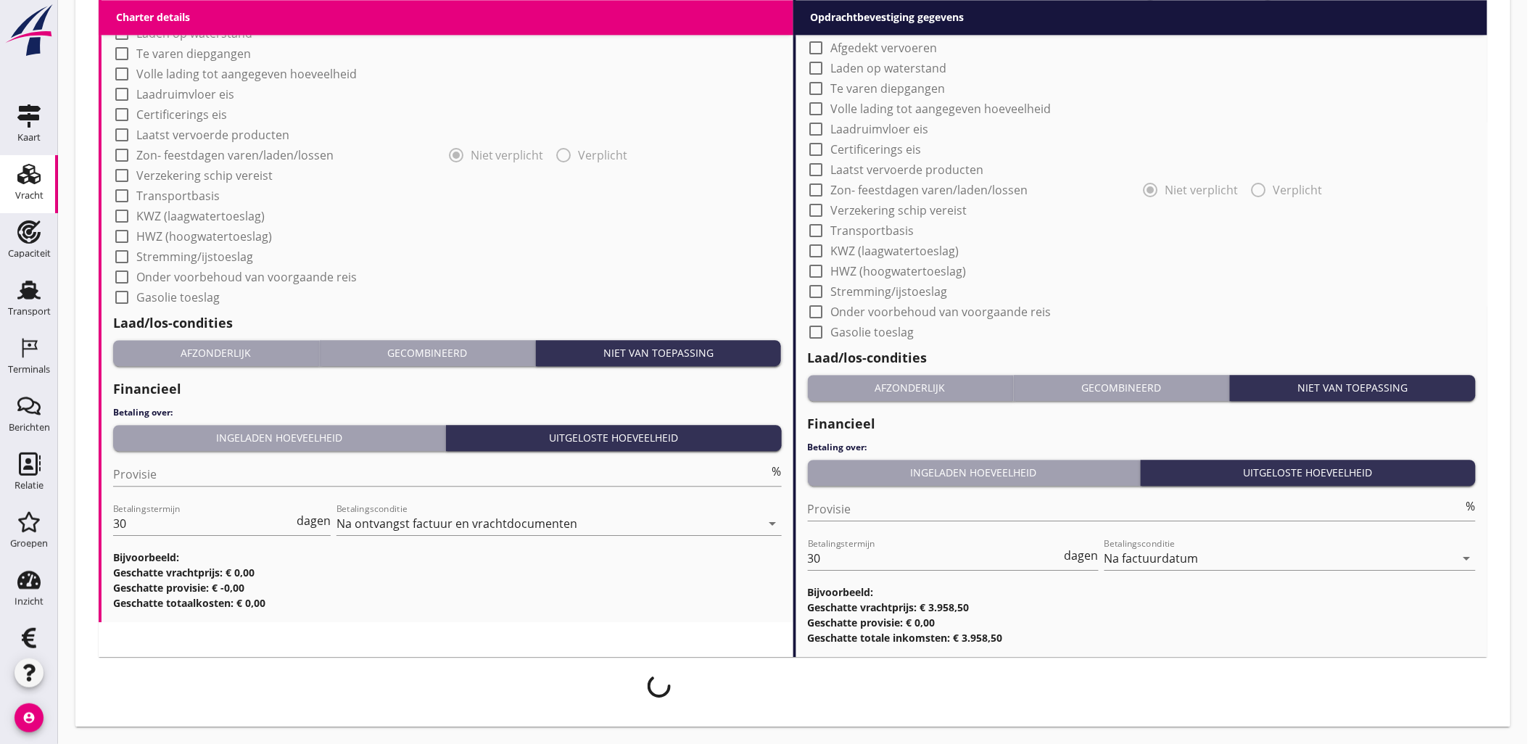
scroll to position [1226, 0]
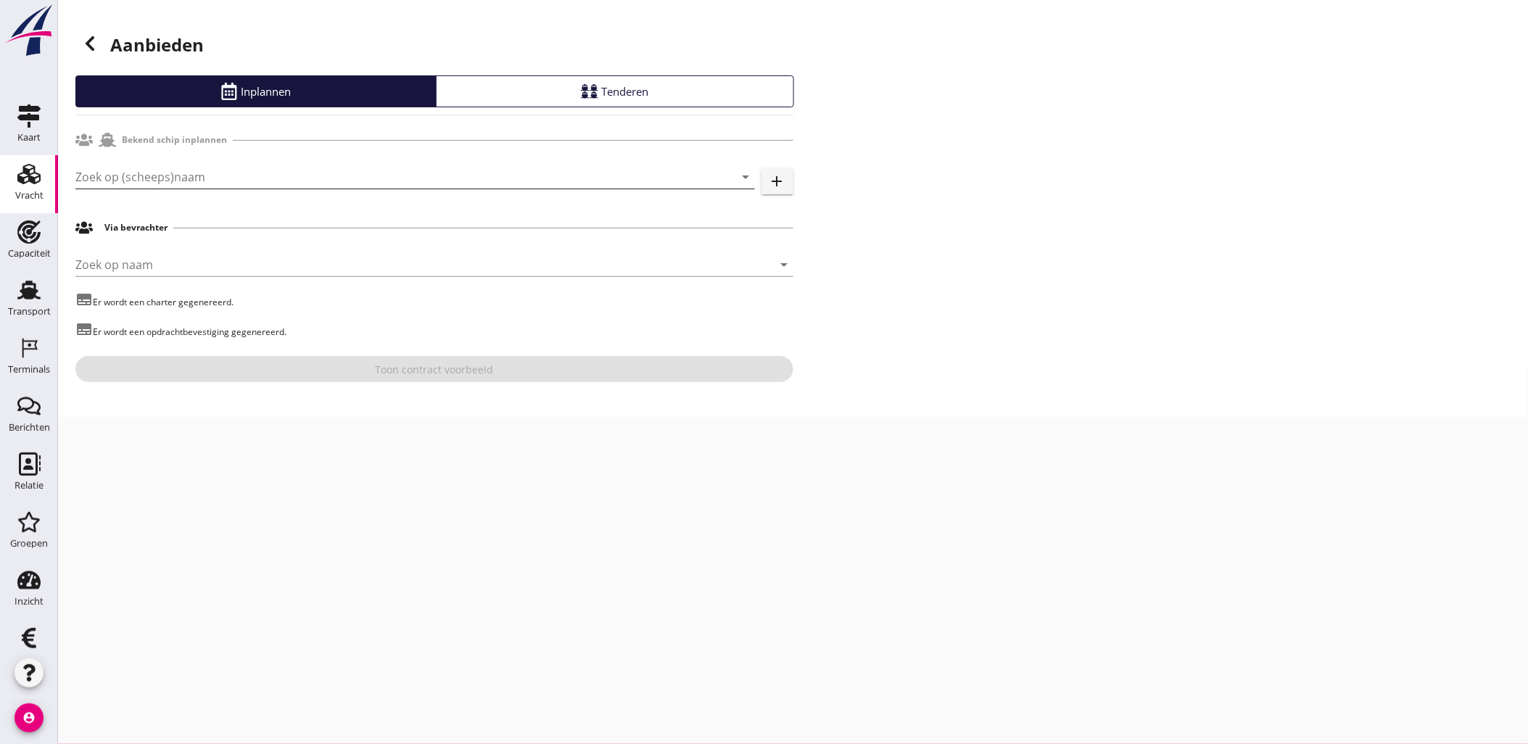
click at [199, 173] on input "Zoek op (scheeps)naam" at bounding box center [394, 176] width 639 height 23
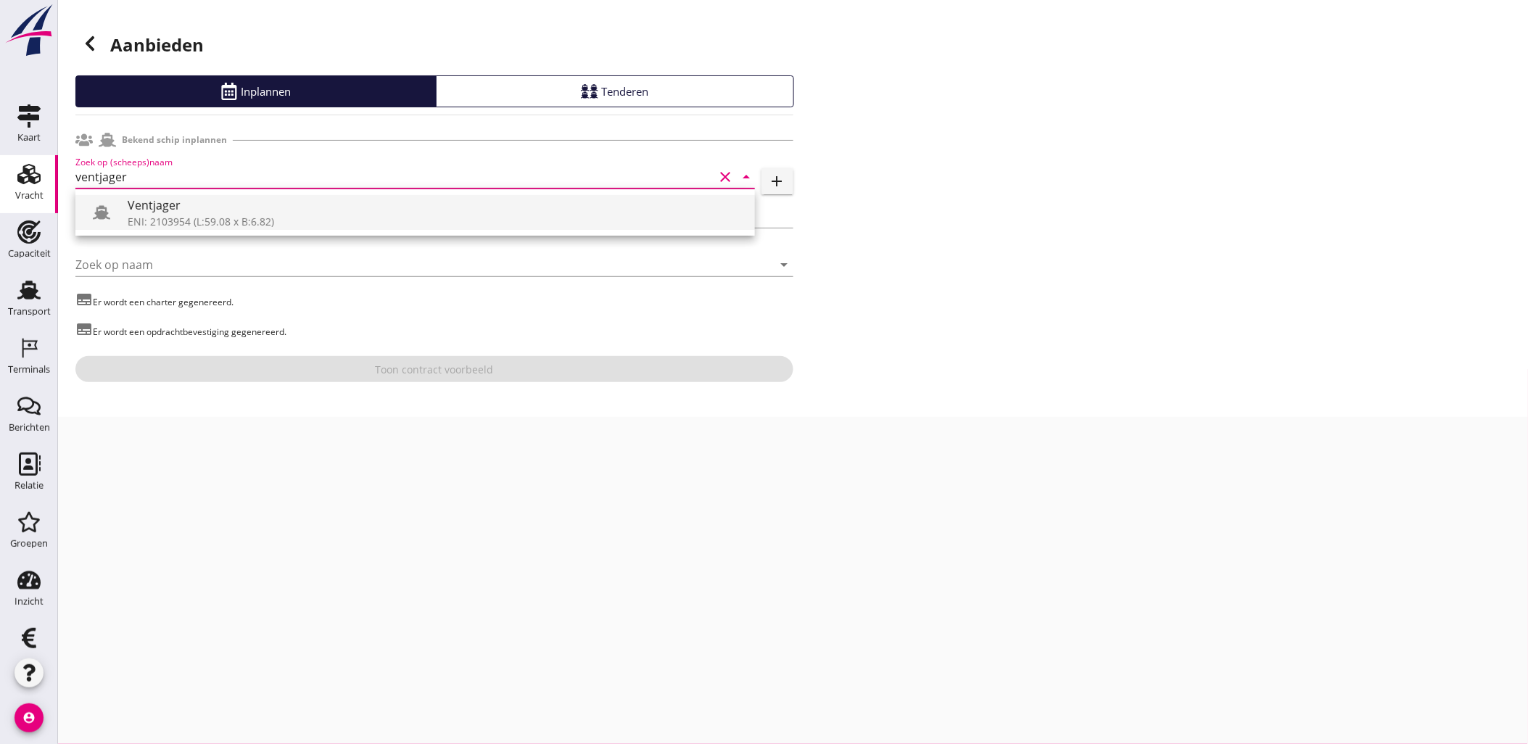
click at [203, 215] on div "ENI: 2103954 (L:59.08 x B:6.82)" at bounding box center [436, 221] width 616 height 15
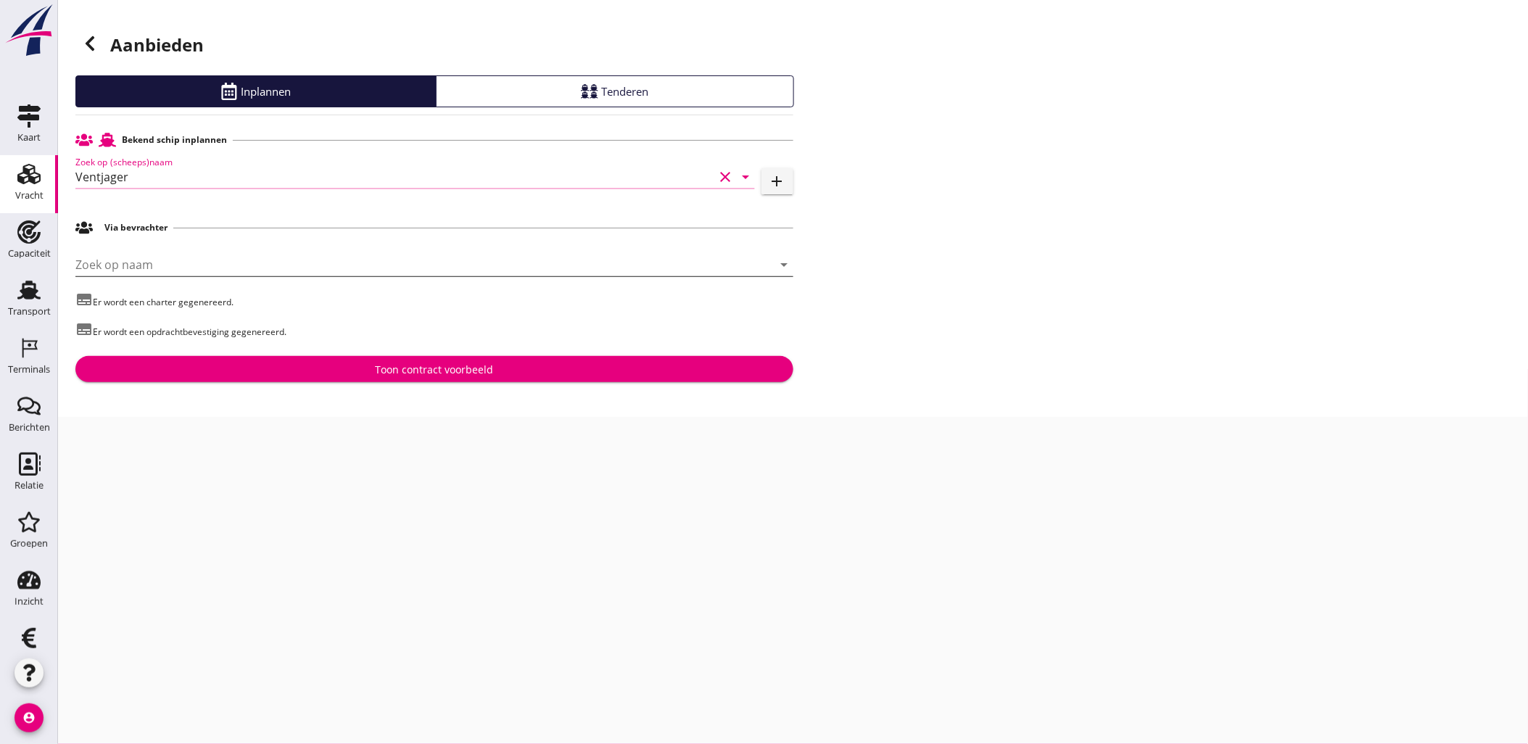
type input "Ventjager"
click at [215, 254] on input "Zoek op naam" at bounding box center [413, 264] width 677 height 23
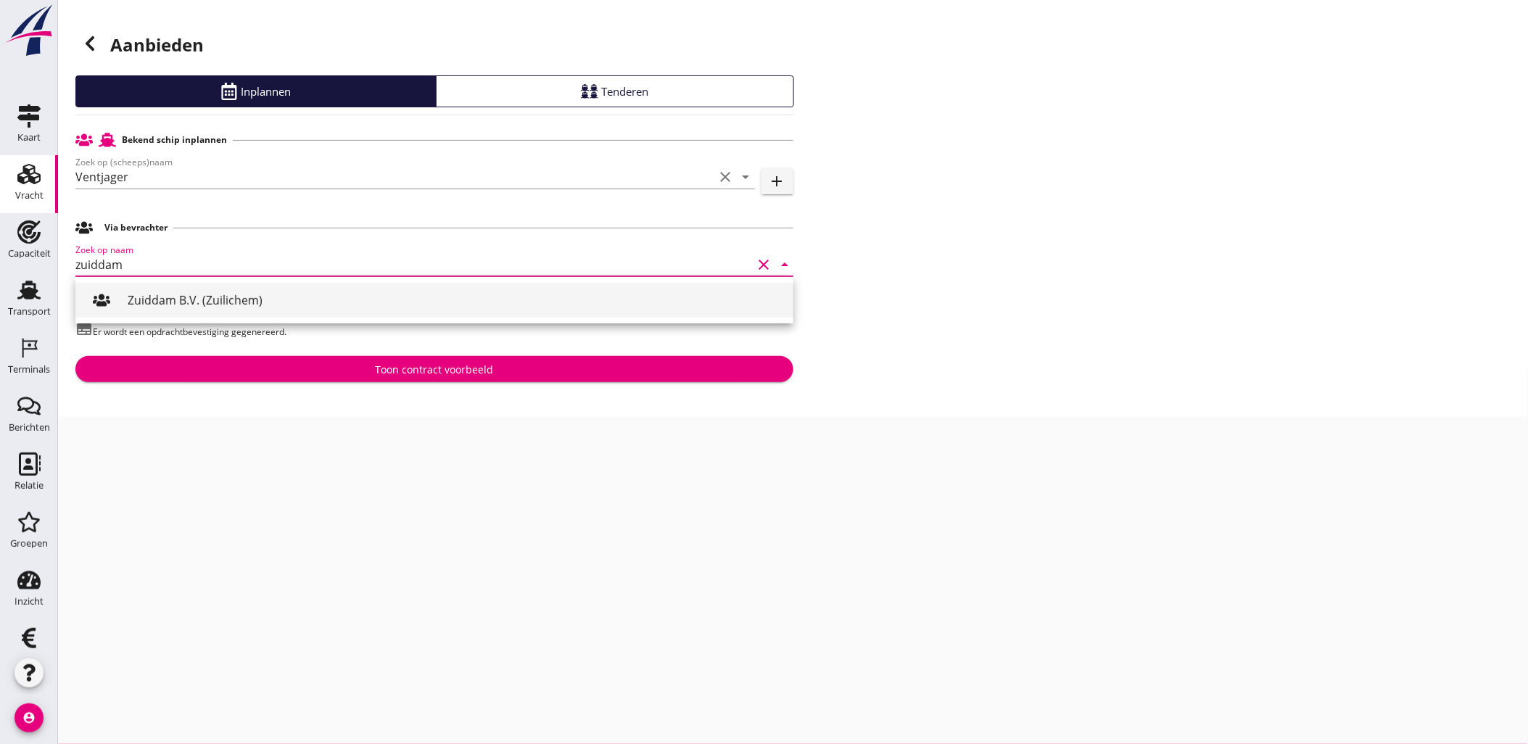
click at [189, 299] on div "Zuiddam B.V. (Zuilichem)" at bounding box center [455, 300] width 654 height 17
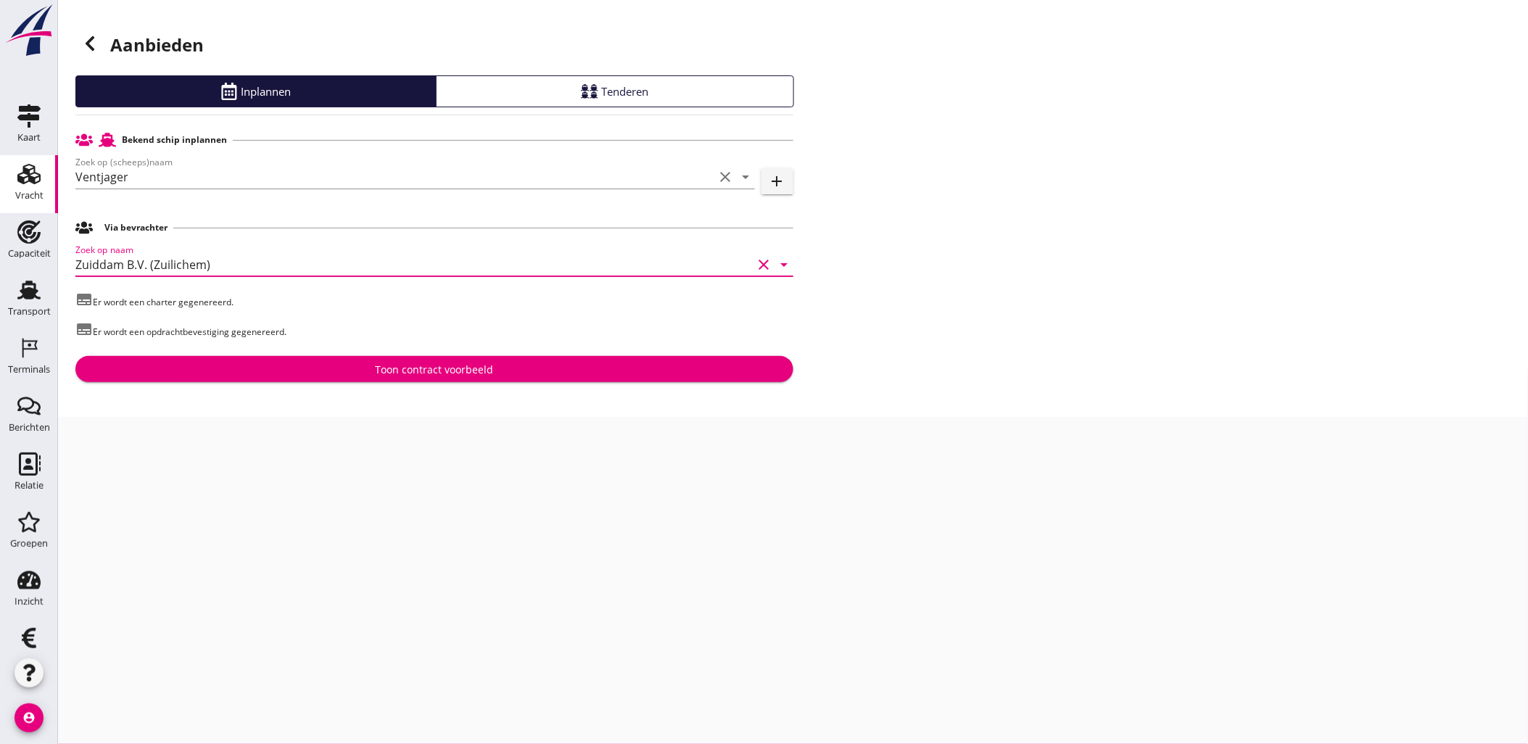
type input "Zuiddam B.V. (Zuilichem)"
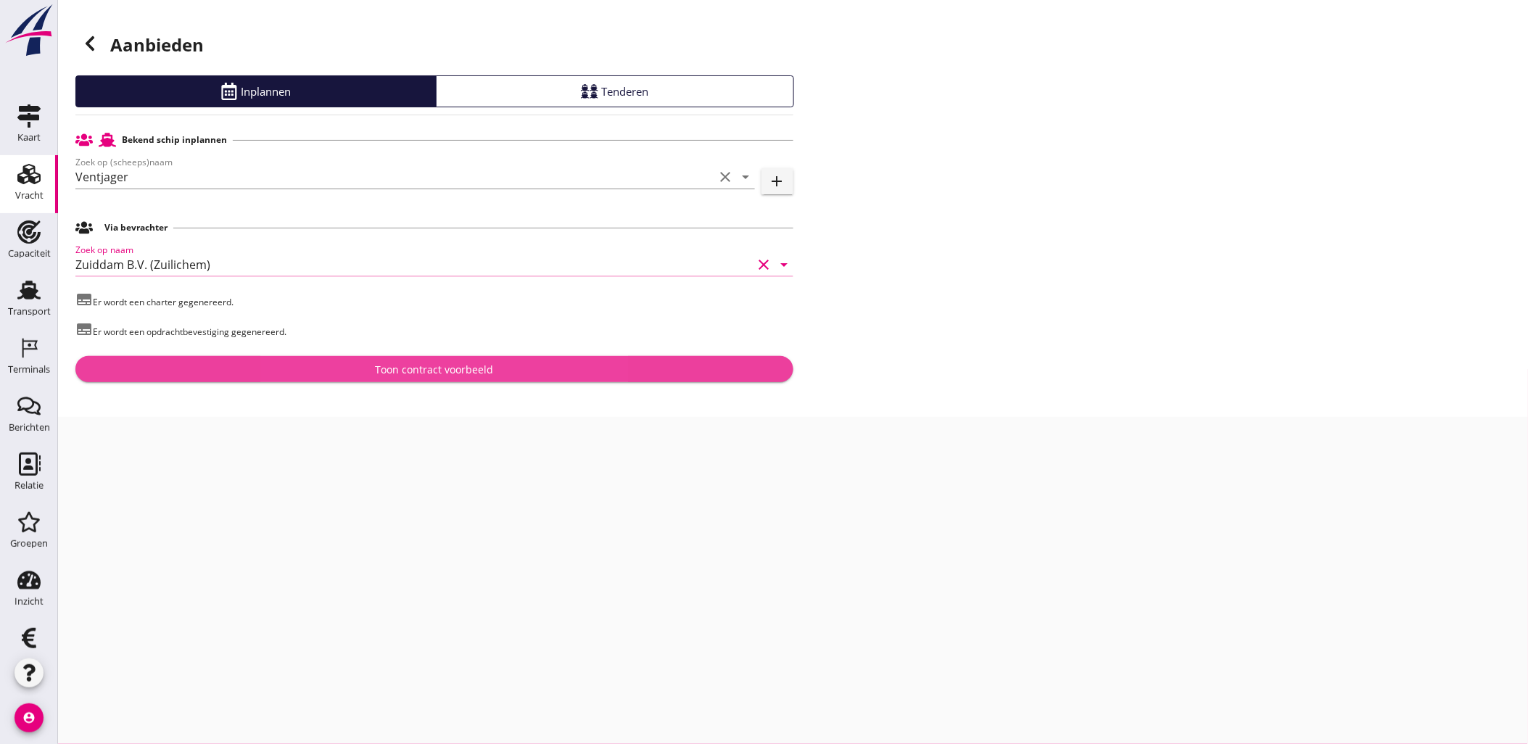
click at [418, 368] on div "Toon contract voorbeeld" at bounding box center [434, 369] width 118 height 15
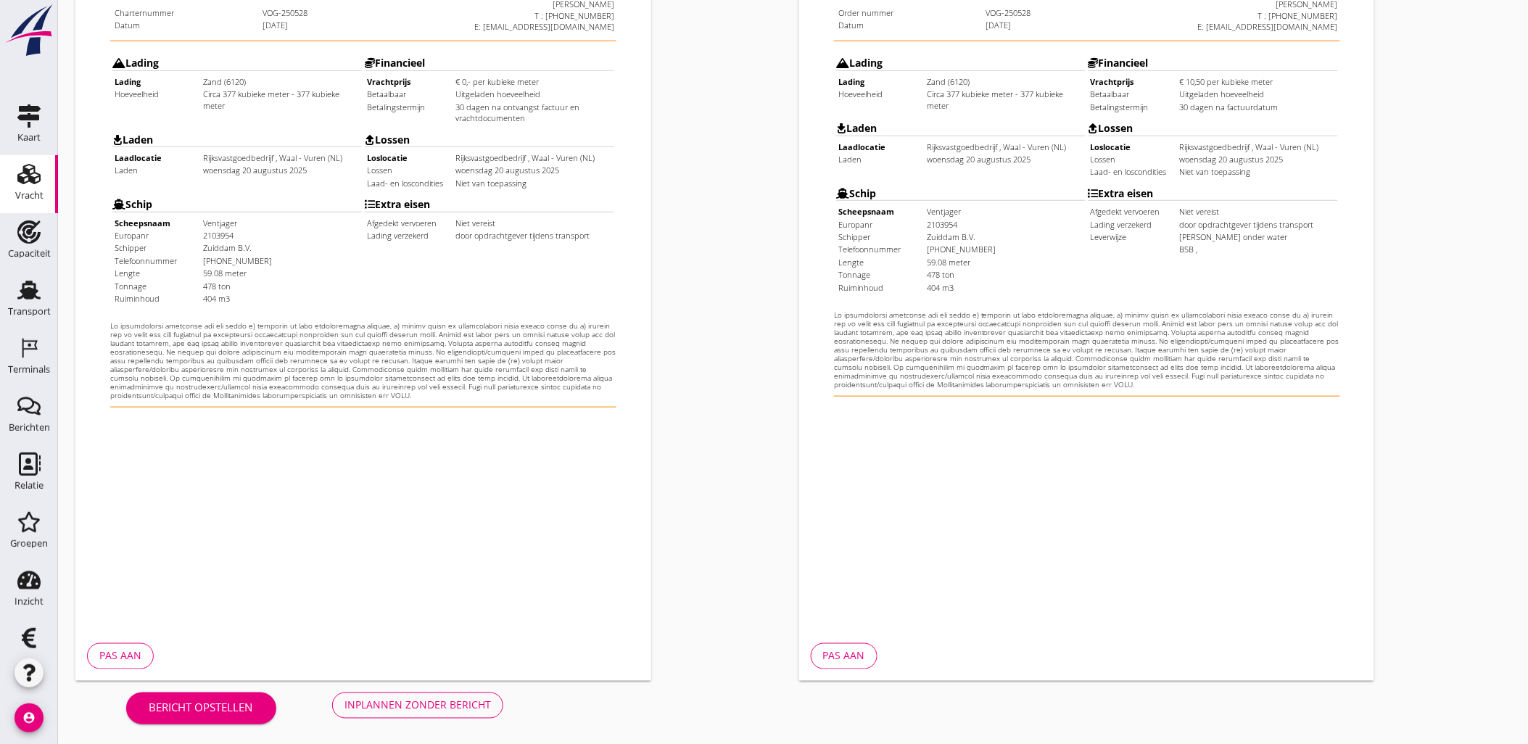
scroll to position [328, 0]
drag, startPoint x: 445, startPoint y: 724, endPoint x: 439, endPoint y: 708, distance: 16.1
click at [441, 723] on div "Bericht opstellen Inplannen zonder bericht" at bounding box center [314, 704] width 479 height 48
click at [439, 708] on div "Inplannen zonder bericht" at bounding box center [417, 704] width 146 height 15
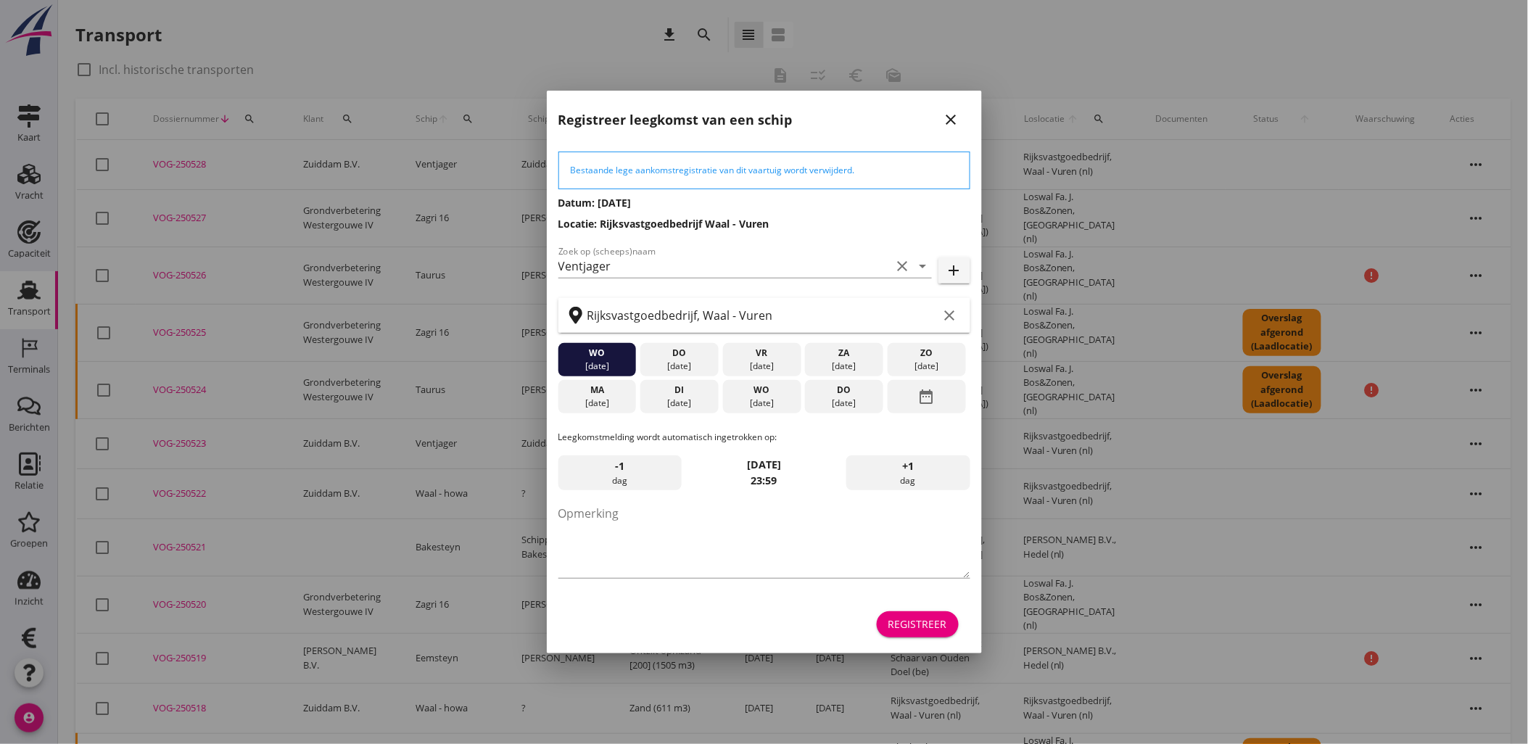
click at [910, 628] on div "Registreer" at bounding box center [917, 623] width 59 height 15
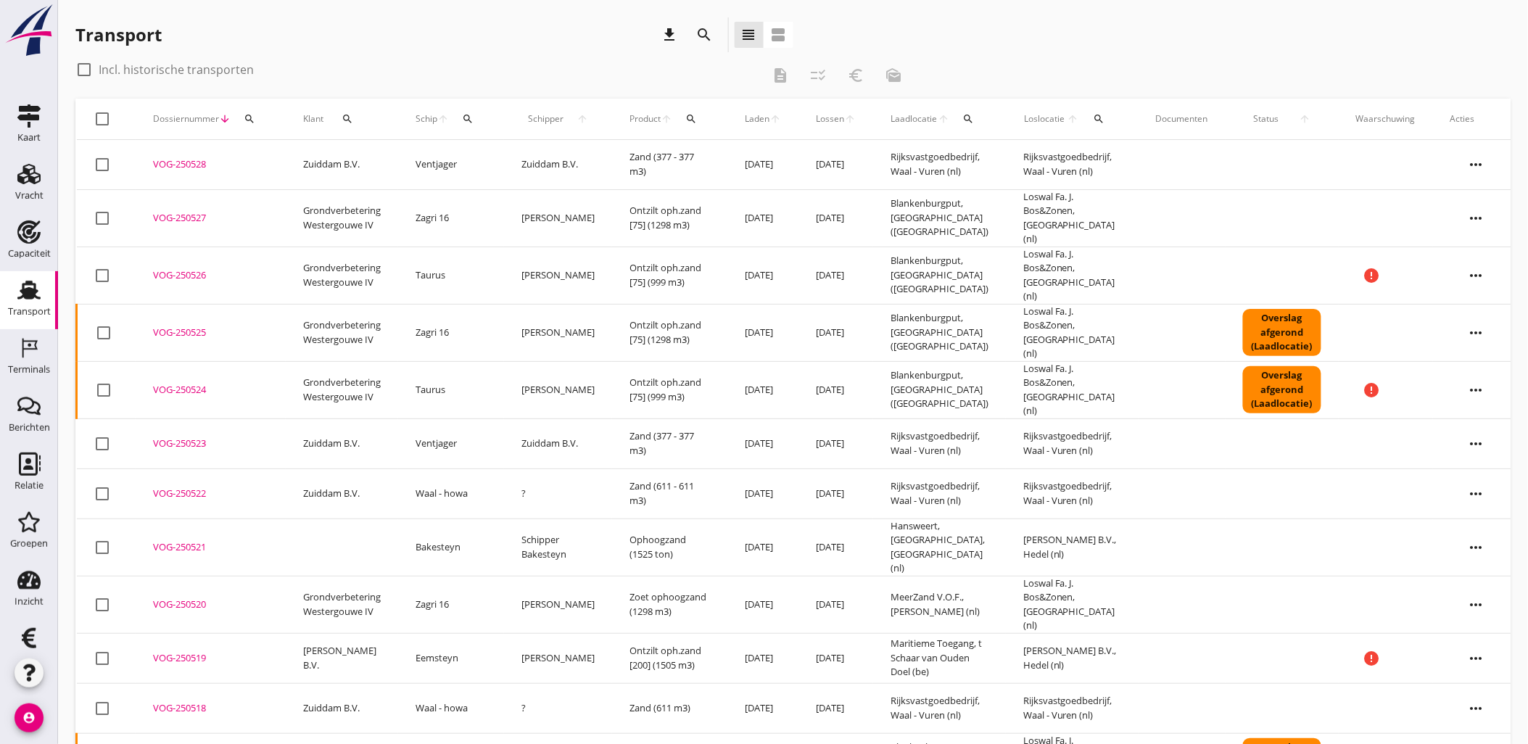
click at [23, 302] on div "Transport" at bounding box center [29, 312] width 43 height 20
click at [30, 241] on icon "Capaciteit" at bounding box center [28, 231] width 23 height 23
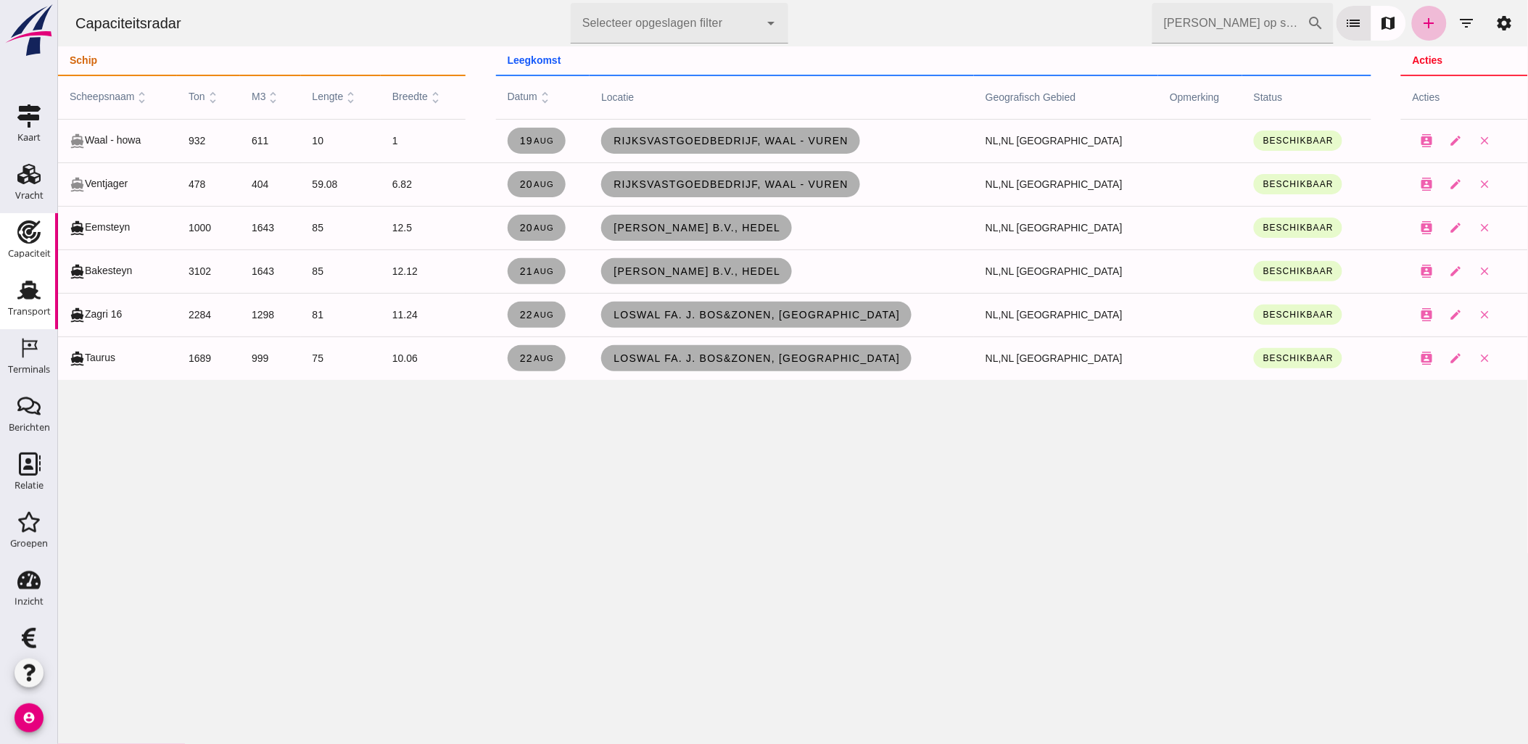
click at [28, 289] on use at bounding box center [28, 290] width 23 height 19
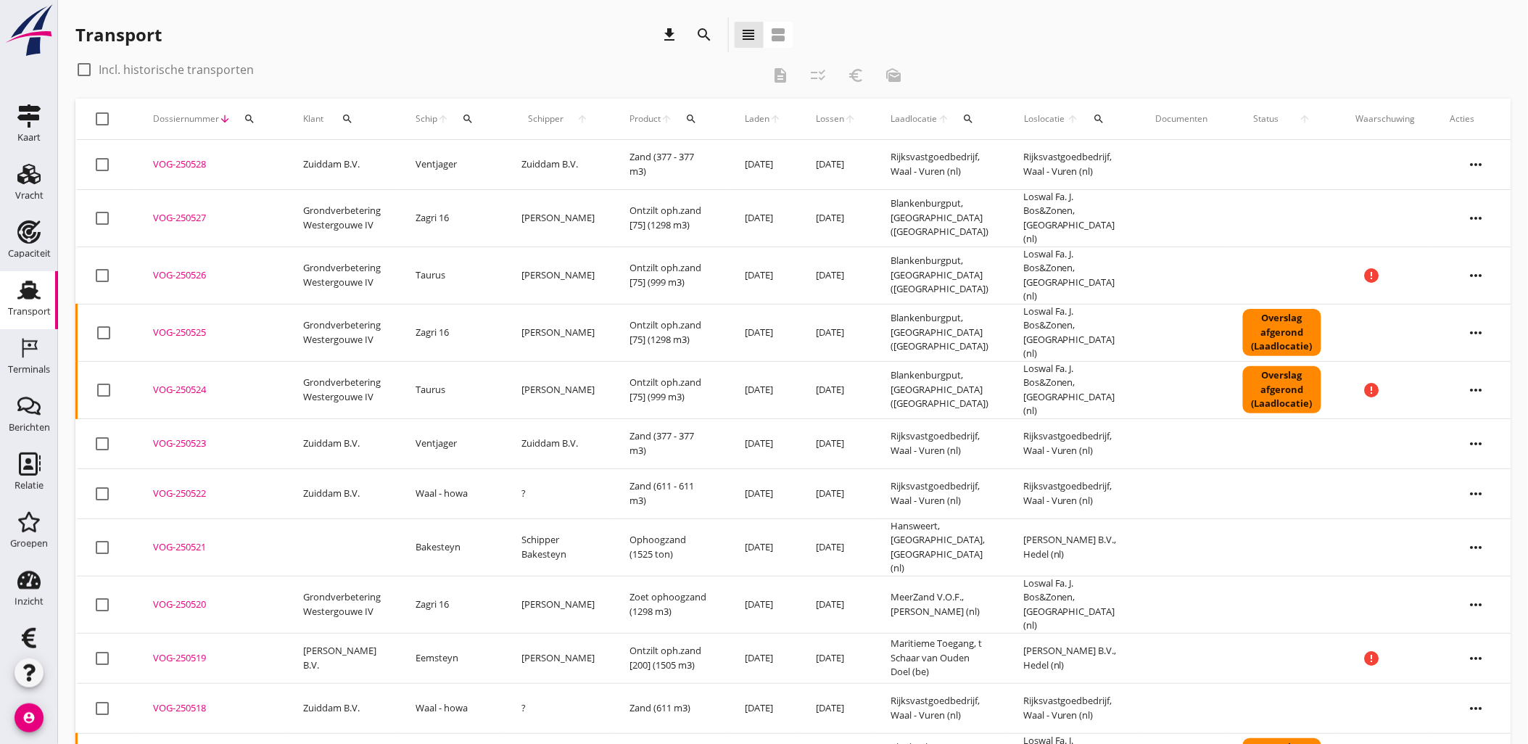
click at [19, 307] on div "Transport" at bounding box center [29, 311] width 43 height 9
click at [20, 186] on div "Vracht" at bounding box center [29, 196] width 28 height 20
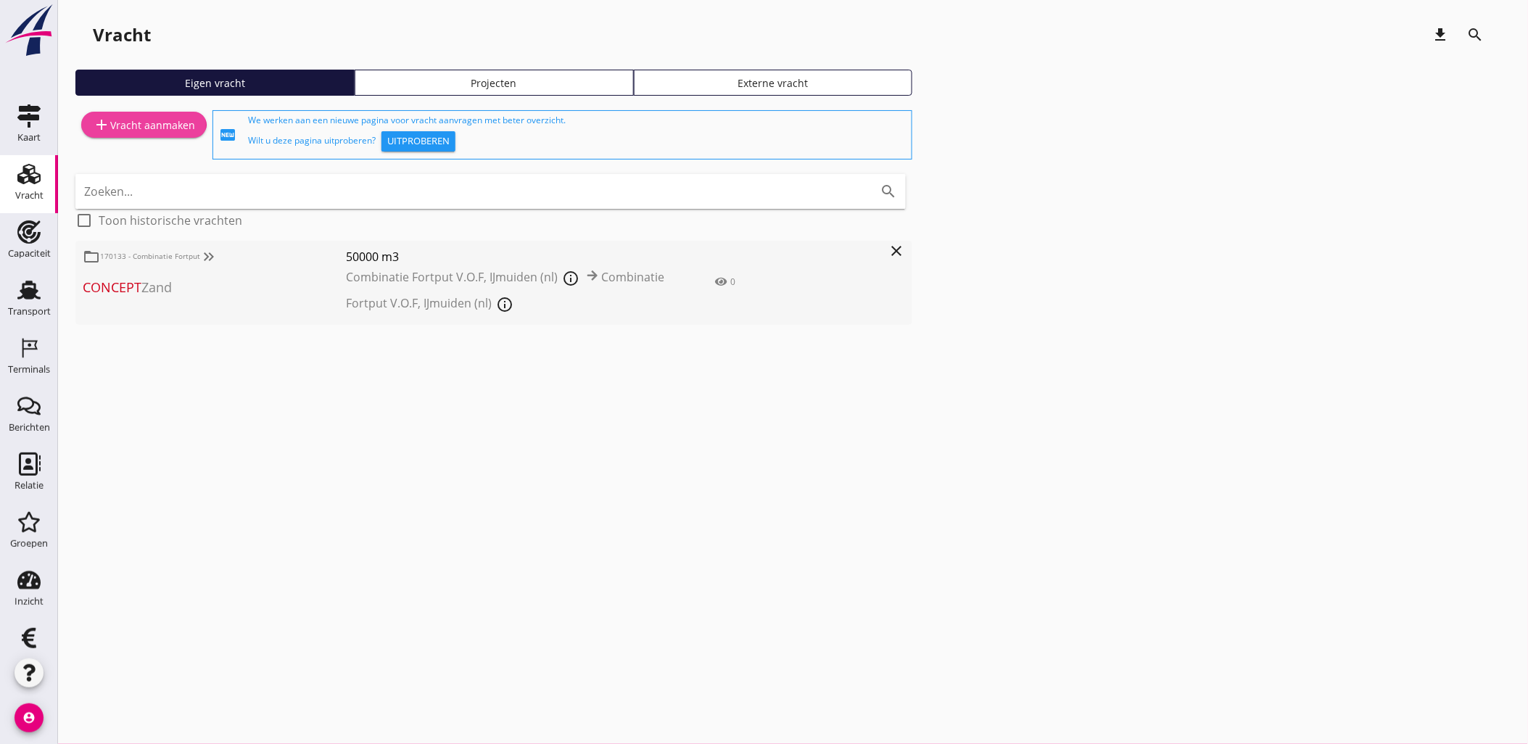
click at [165, 126] on div "add Vracht aanmaken" at bounding box center [144, 124] width 102 height 17
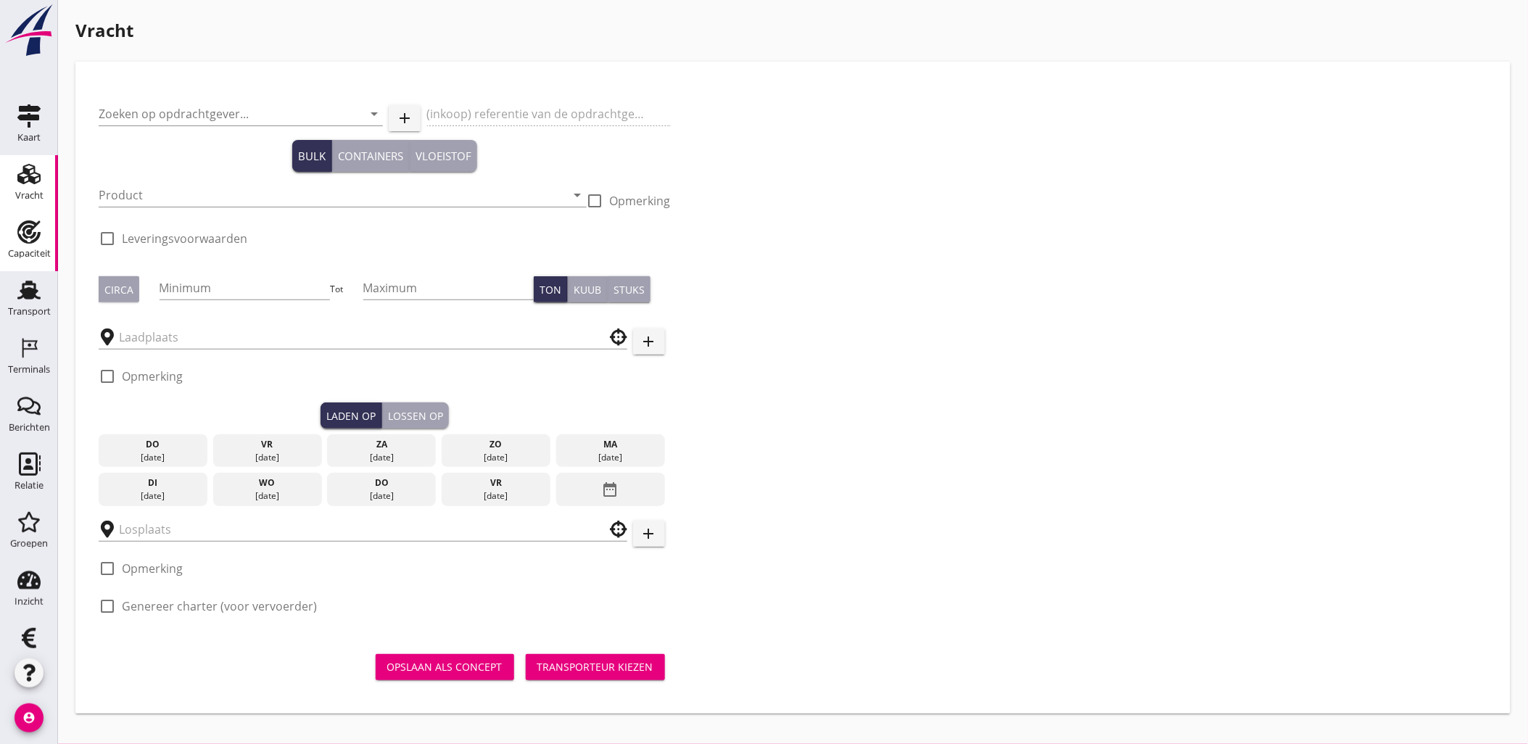
drag, startPoint x: 22, startPoint y: 235, endPoint x: 763, endPoint y: 62, distance: 760.9
click at [22, 235] on icon "Capaciteit" at bounding box center [28, 231] width 23 height 23
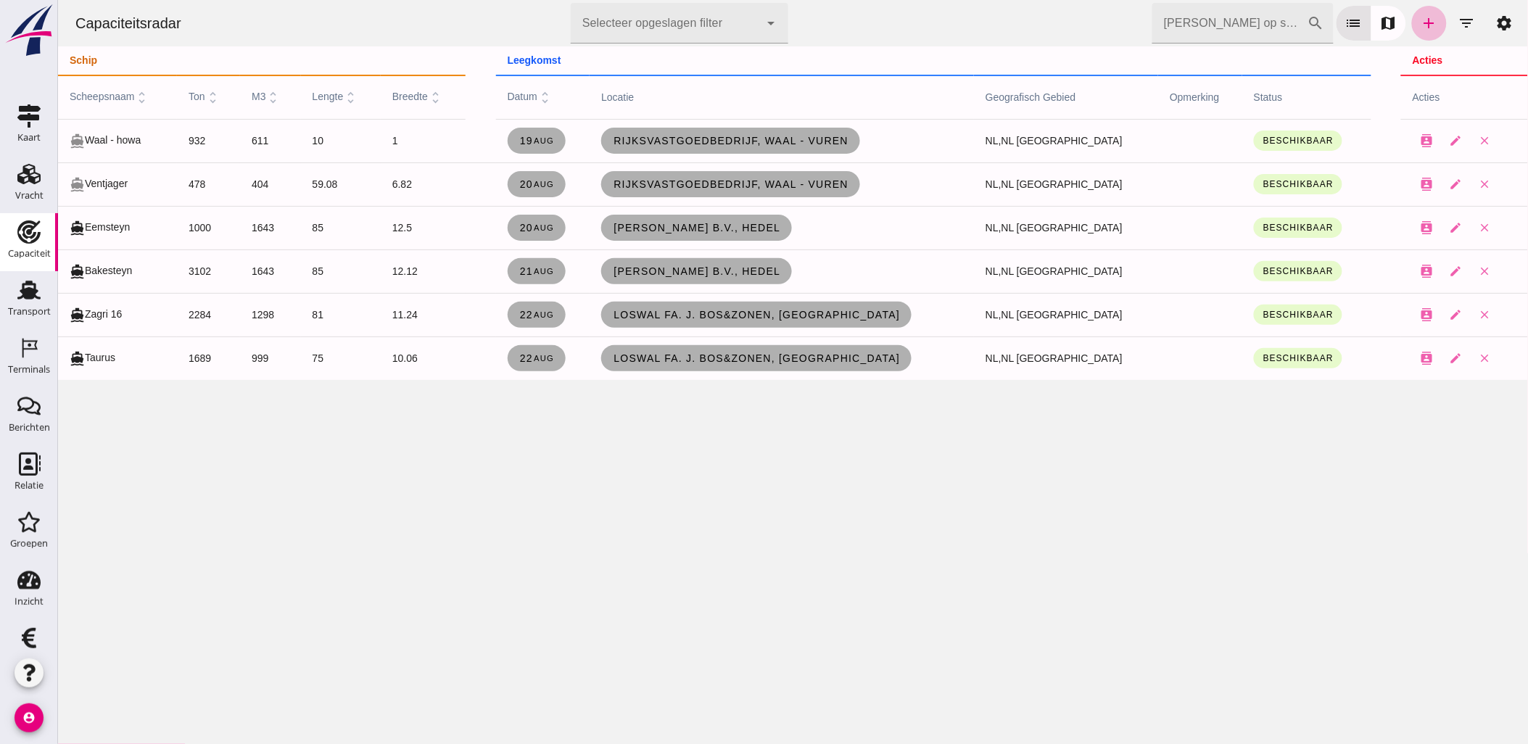
click at [538, 455] on div "Capaciteitsradar Selecteer opgeslagen filter Selecteer opgeslagen filter cancel…" at bounding box center [792, 372] width 1470 height 744
click at [29, 174] on icon "Vracht" at bounding box center [28, 173] width 23 height 23
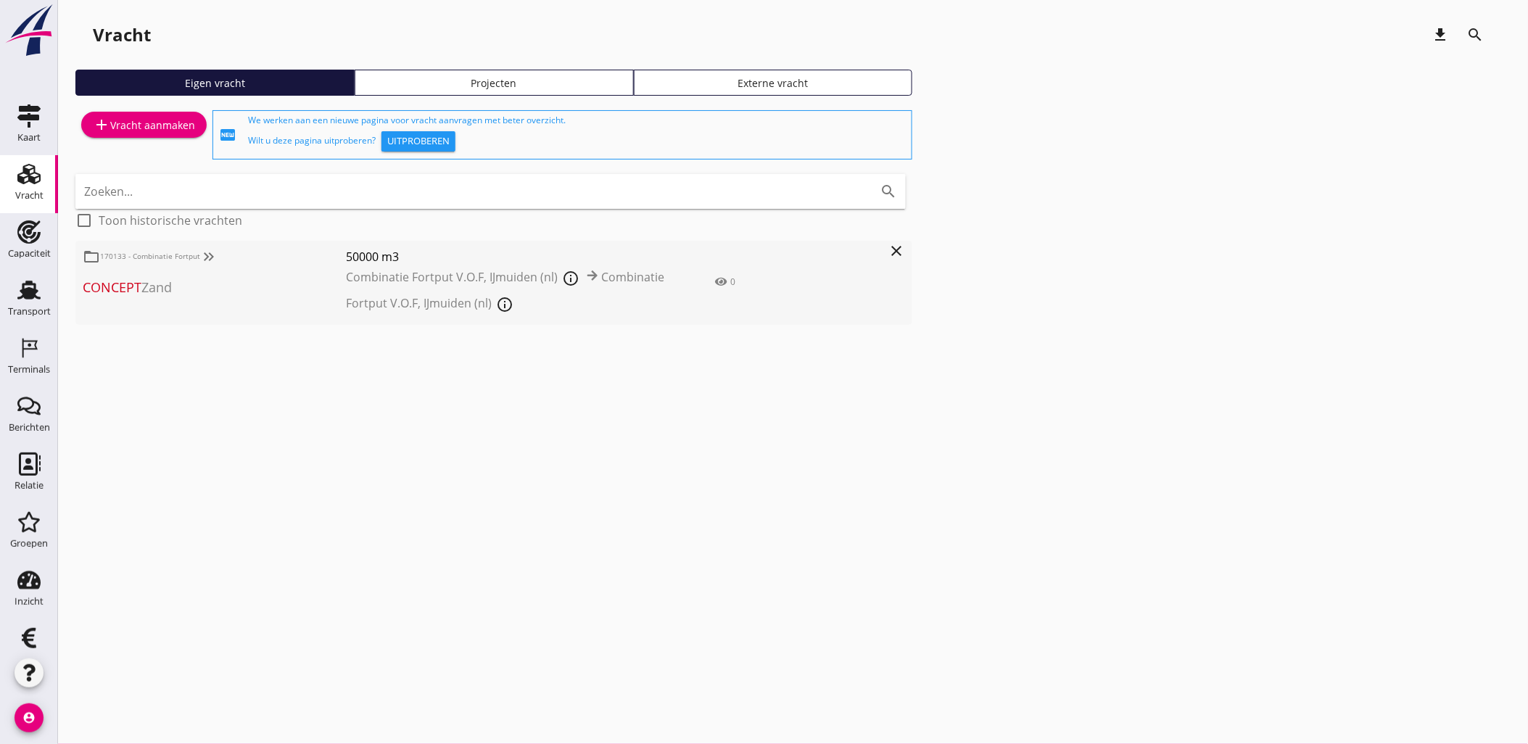
click at [516, 90] on link "Projecten" at bounding box center [494, 83] width 279 height 26
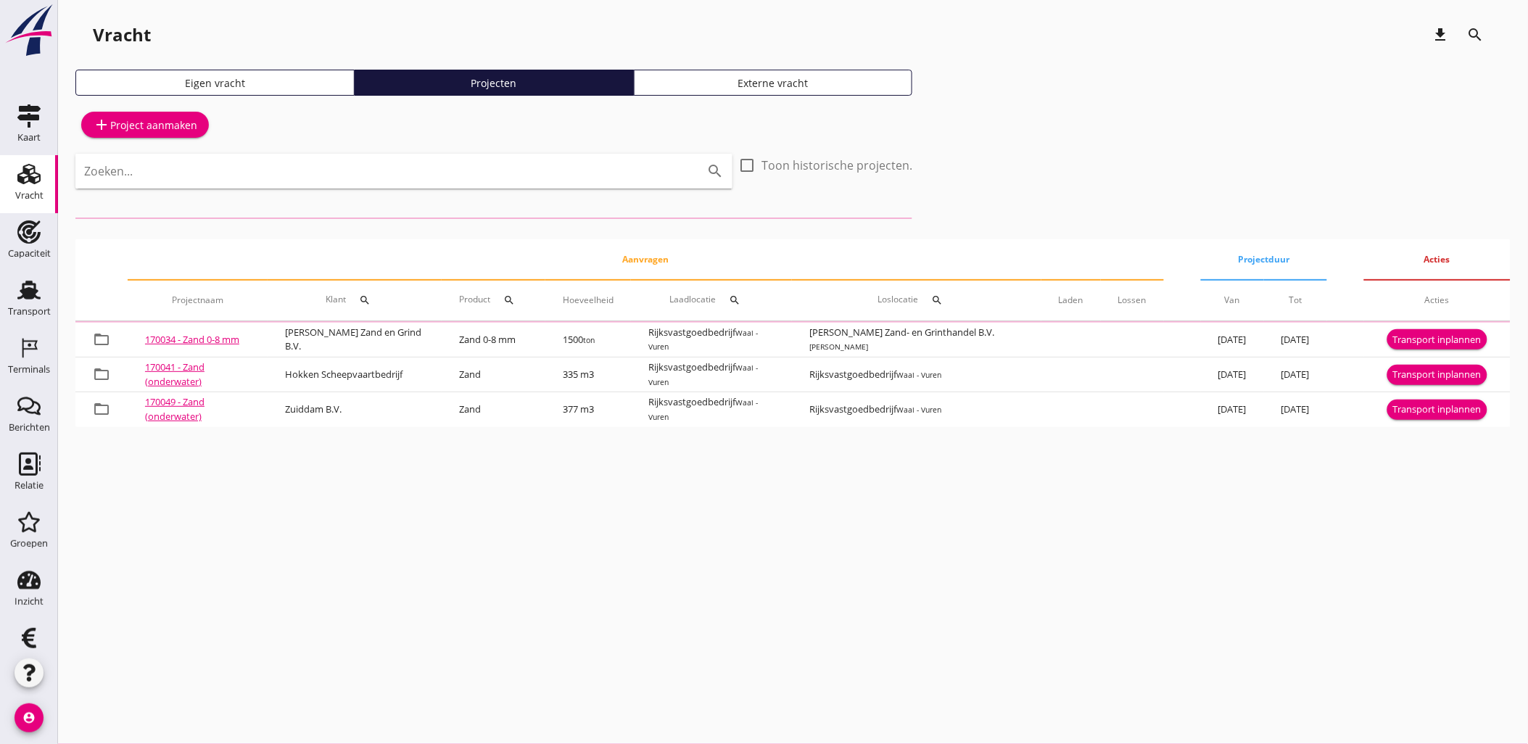
click at [386, 183] on div "Zoeken... search" at bounding box center [403, 171] width 657 height 35
type input "hedel"
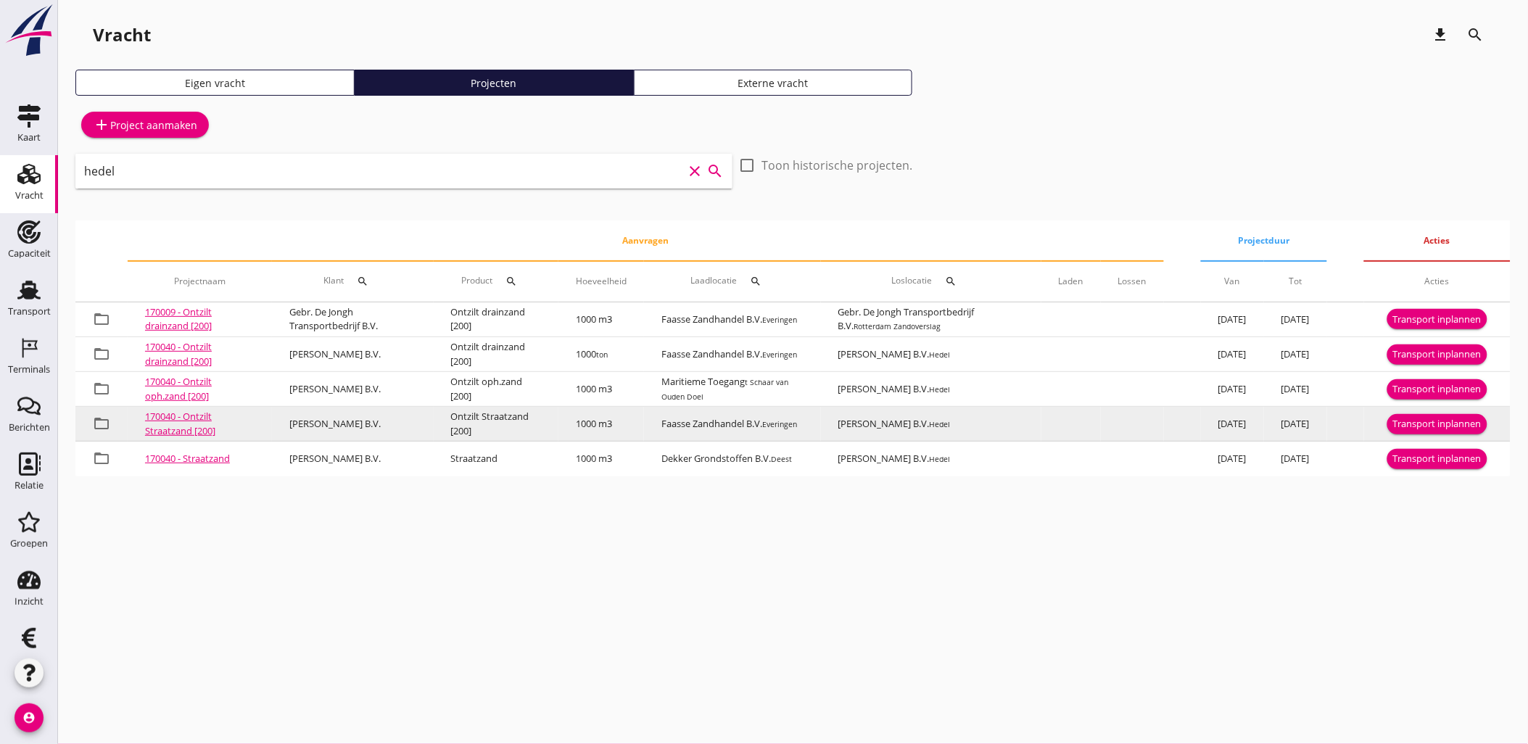
click at [1437, 426] on div "Transport inplannen" at bounding box center [1437, 424] width 88 height 15
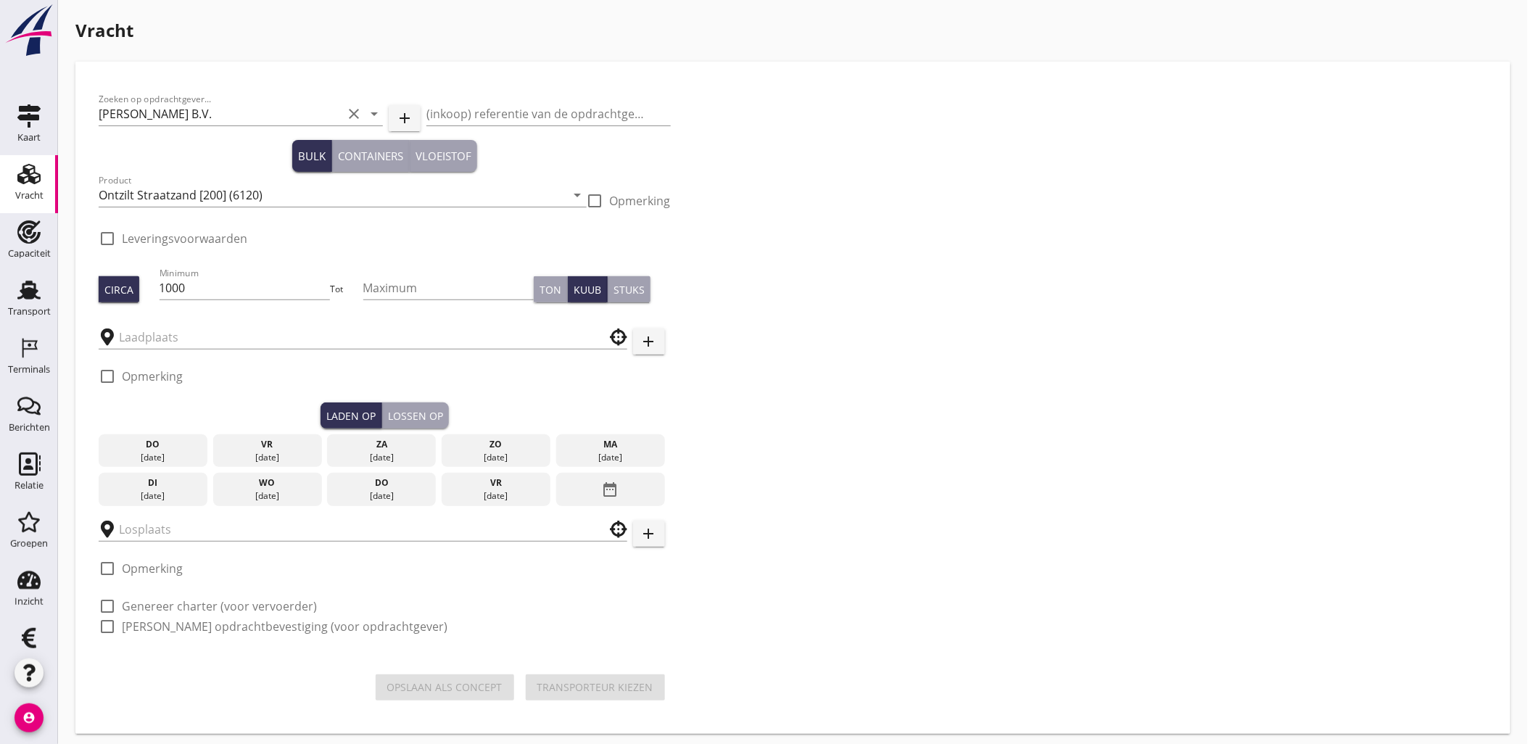
checkbox input "true"
type input "Faasse Zandhandel B.V."
type input "[PERSON_NAME] B.V."
checkbox input "true"
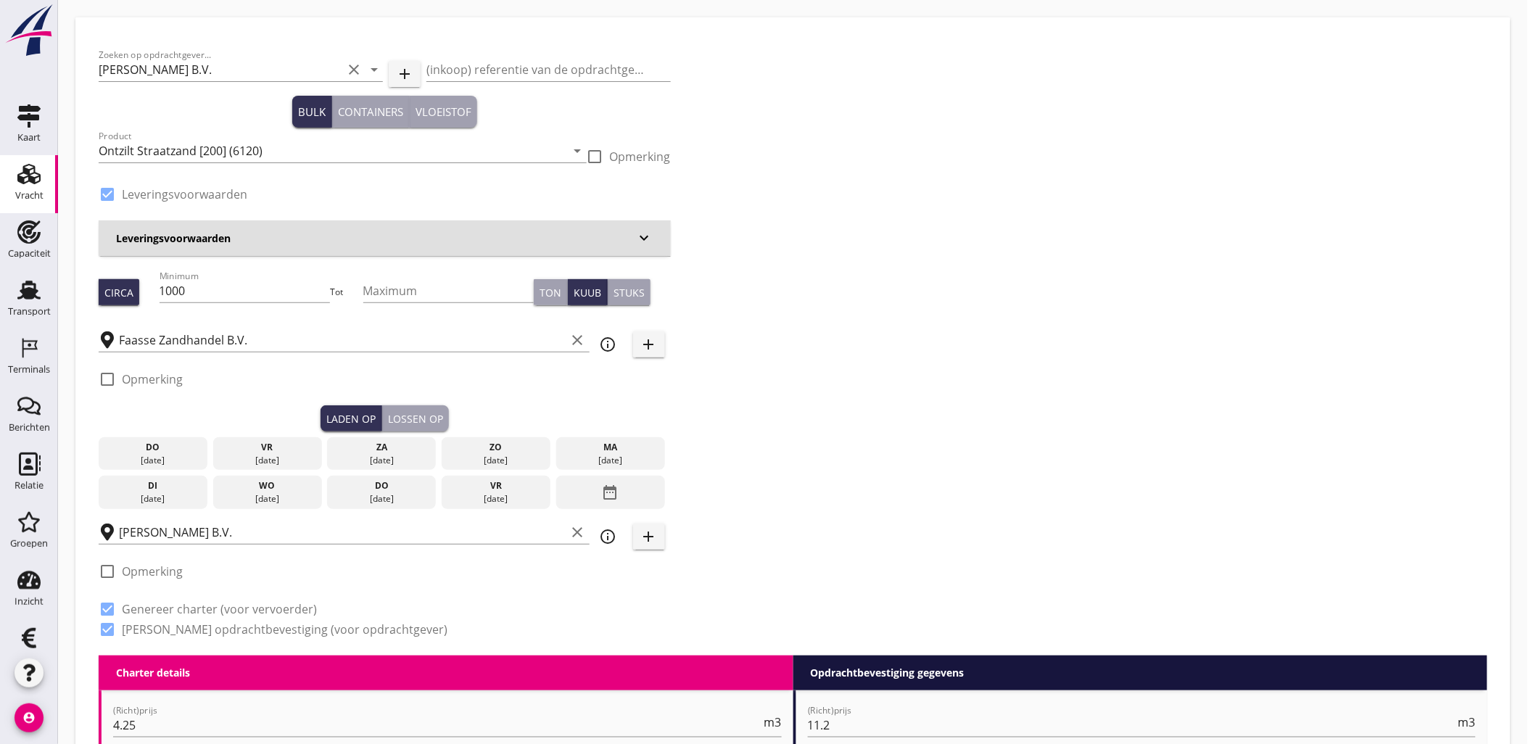
scroll to position [241, 0]
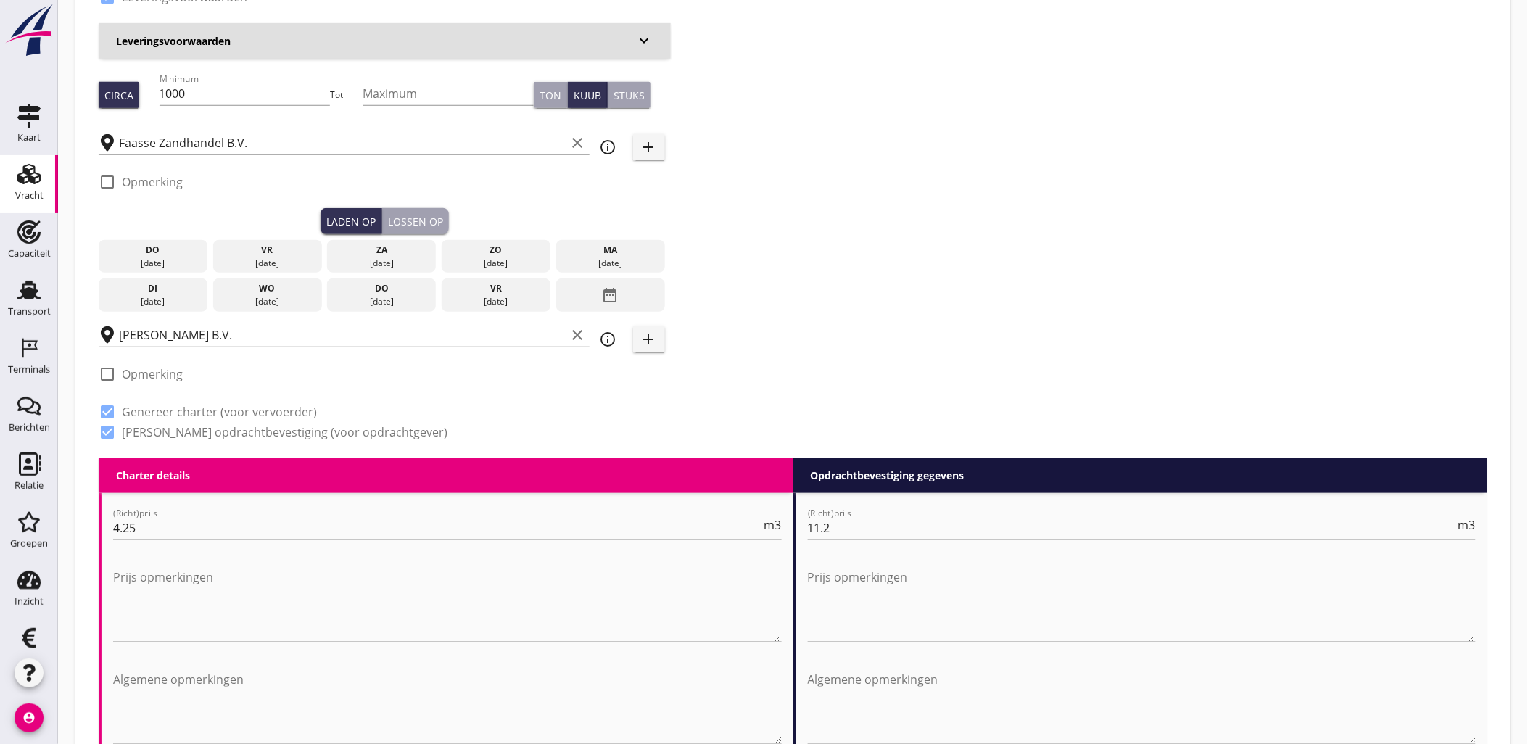
click at [146, 257] on div "[DATE]" at bounding box center [153, 263] width 102 height 13
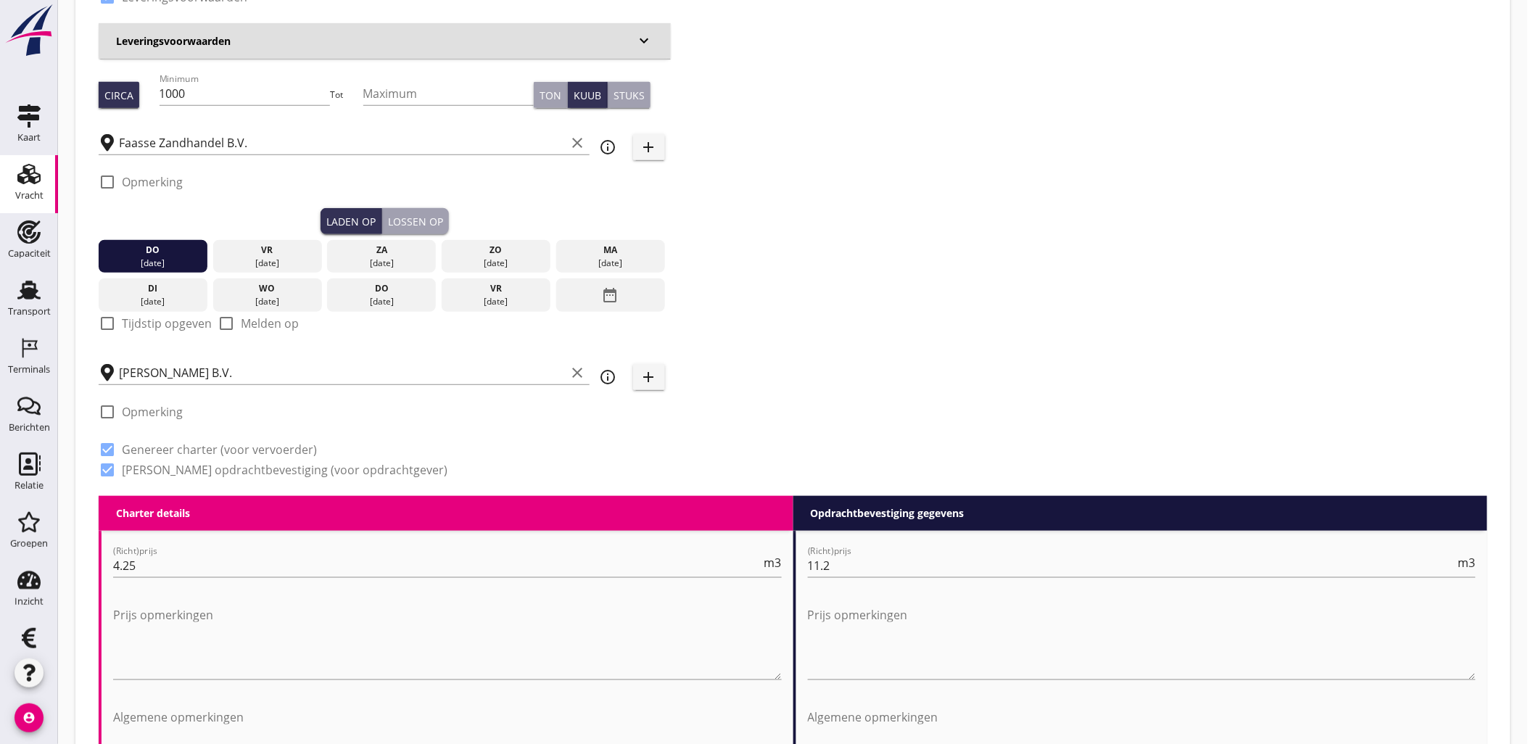
click at [421, 221] on div "Lossen op" at bounding box center [415, 221] width 55 height 15
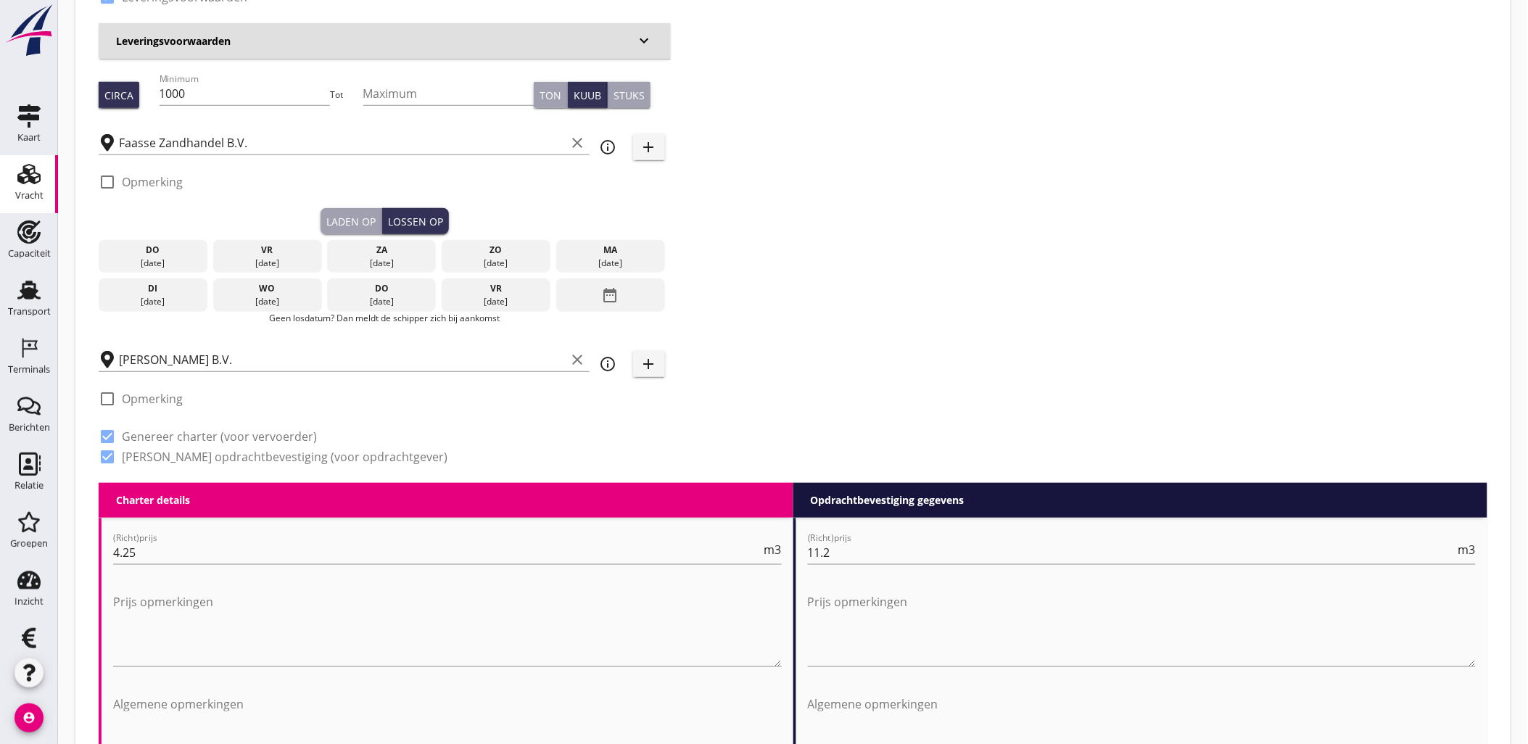
click at [276, 293] on div "wo" at bounding box center [268, 288] width 102 height 13
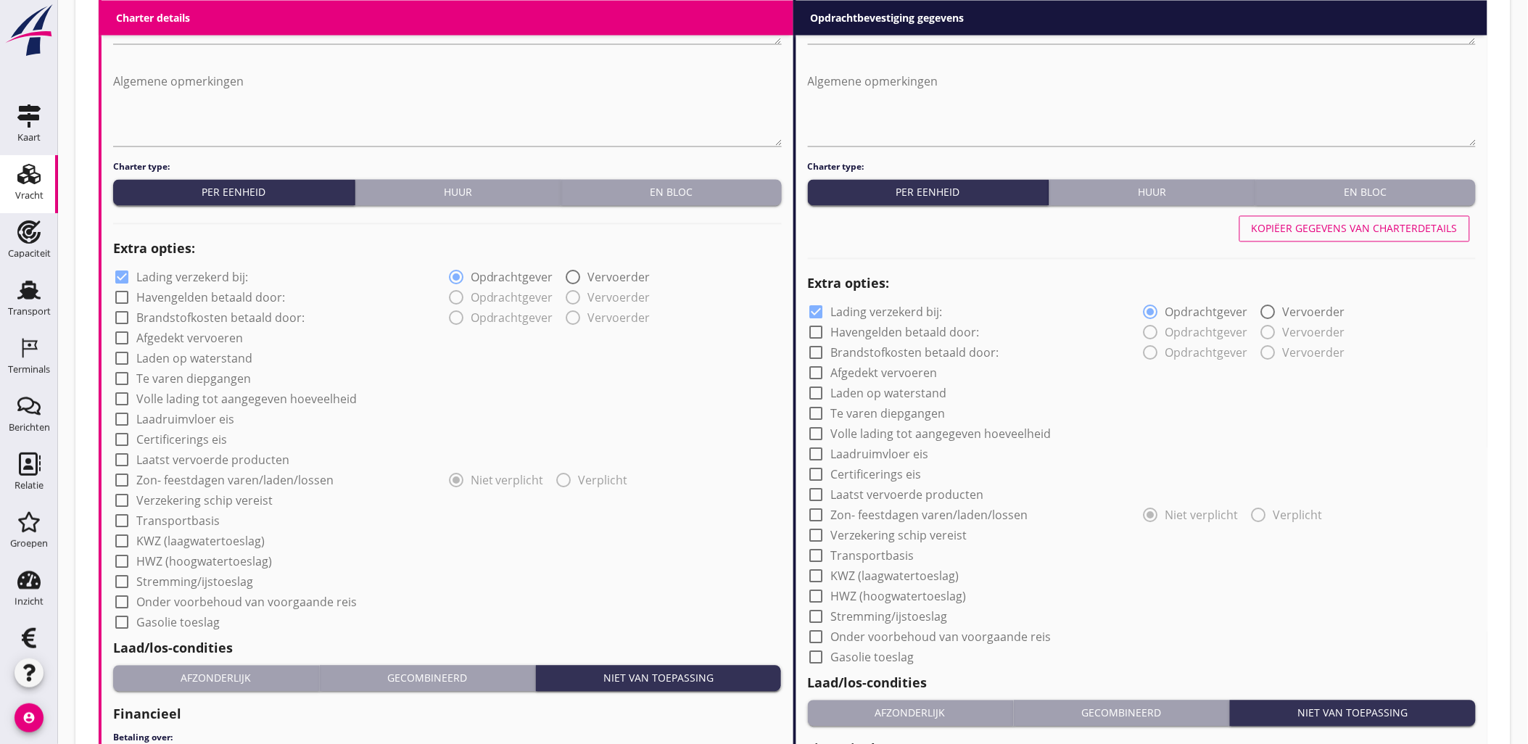
scroll to position [1237, 0]
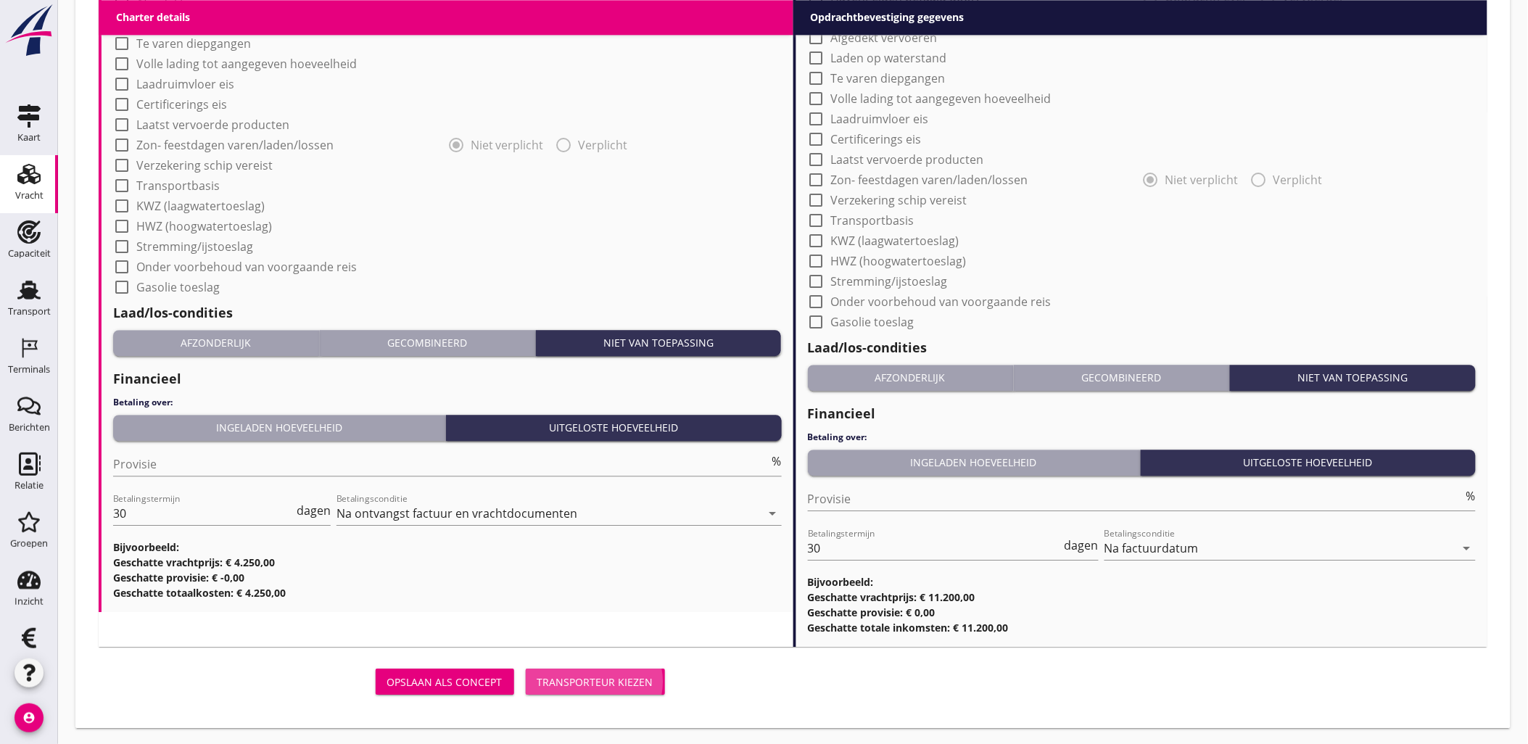
click at [607, 679] on div "Transporteur kiezen" at bounding box center [595, 681] width 116 height 15
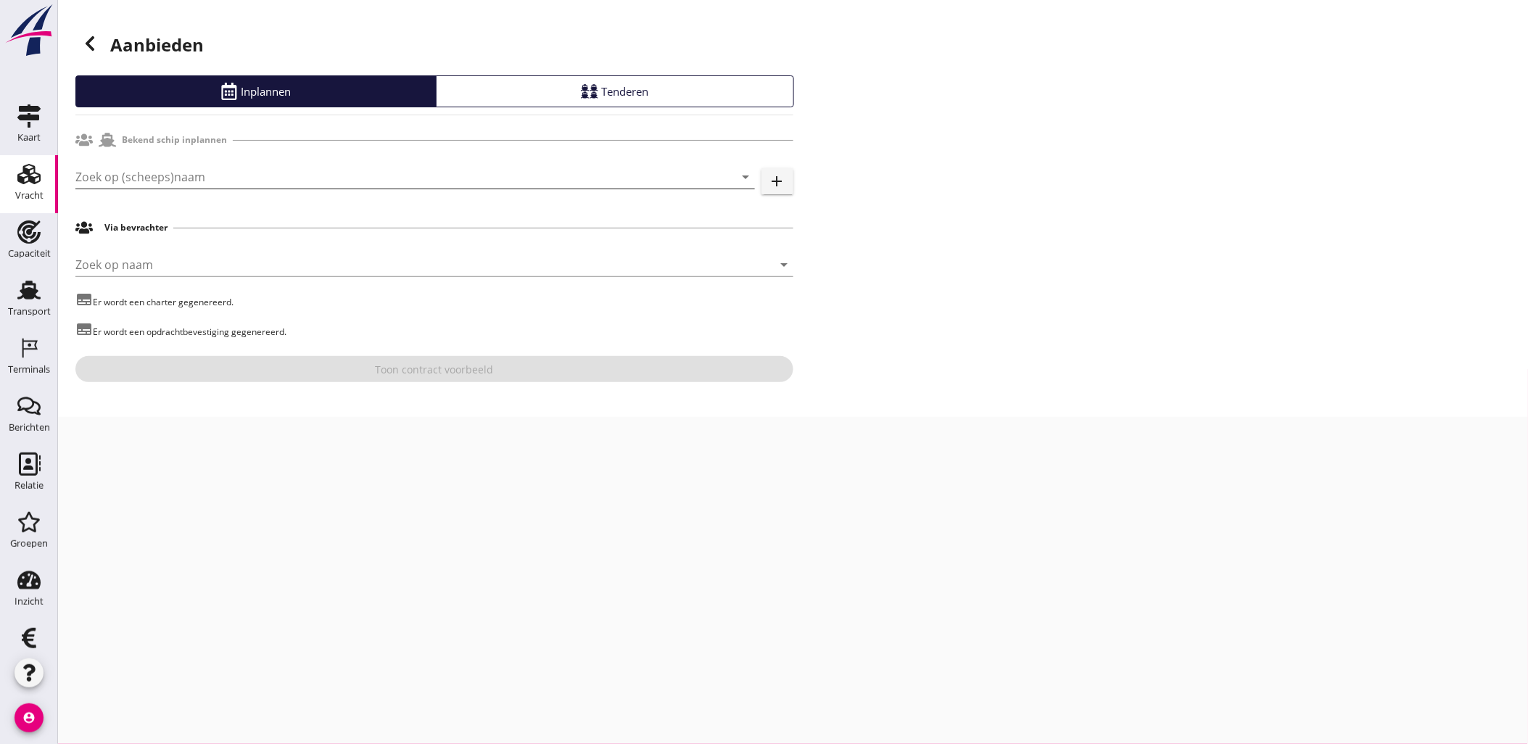
click at [197, 165] on input "Zoek op (scheeps)naam" at bounding box center [394, 176] width 639 height 23
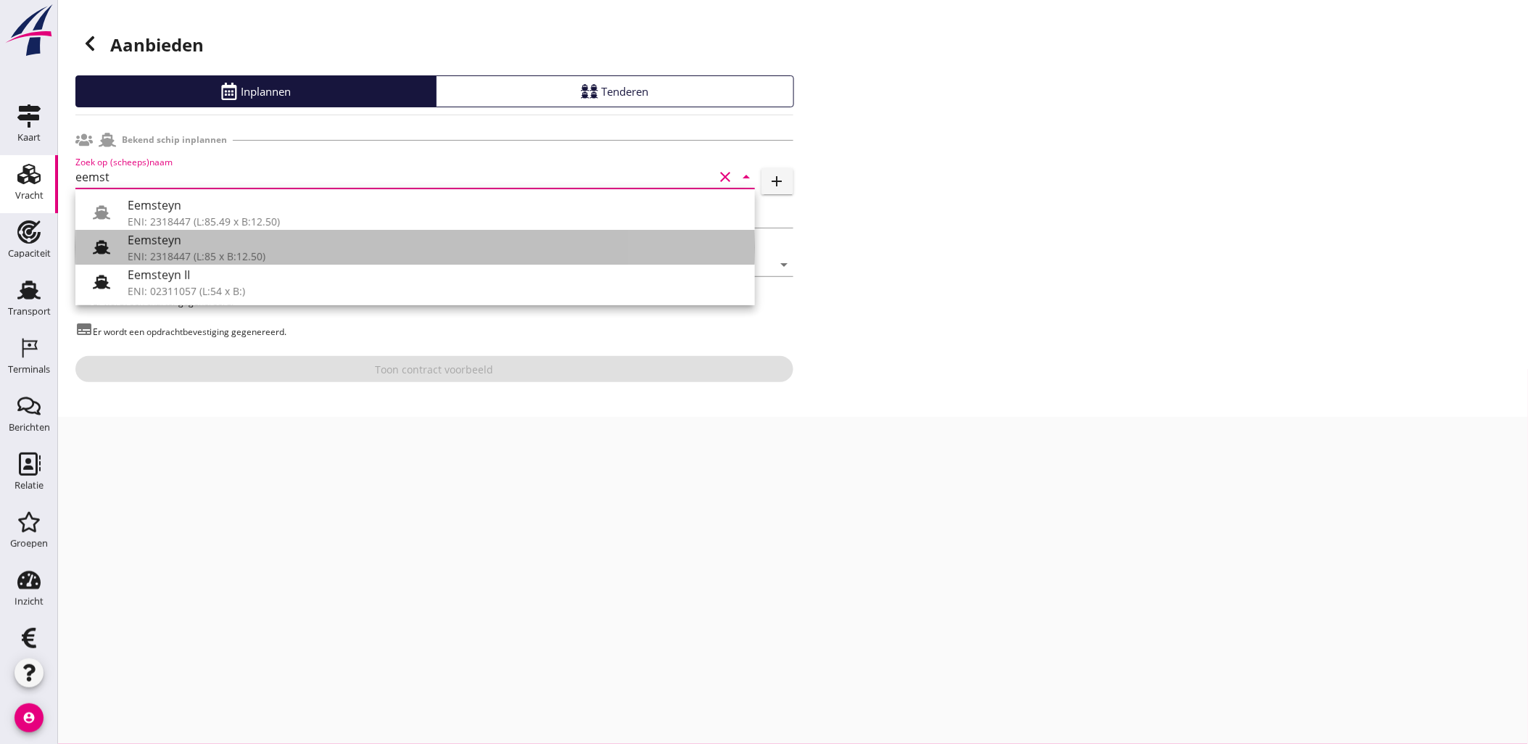
click at [256, 255] on div "ENI: 2318447 (L:85 x B:12.50)" at bounding box center [436, 256] width 616 height 15
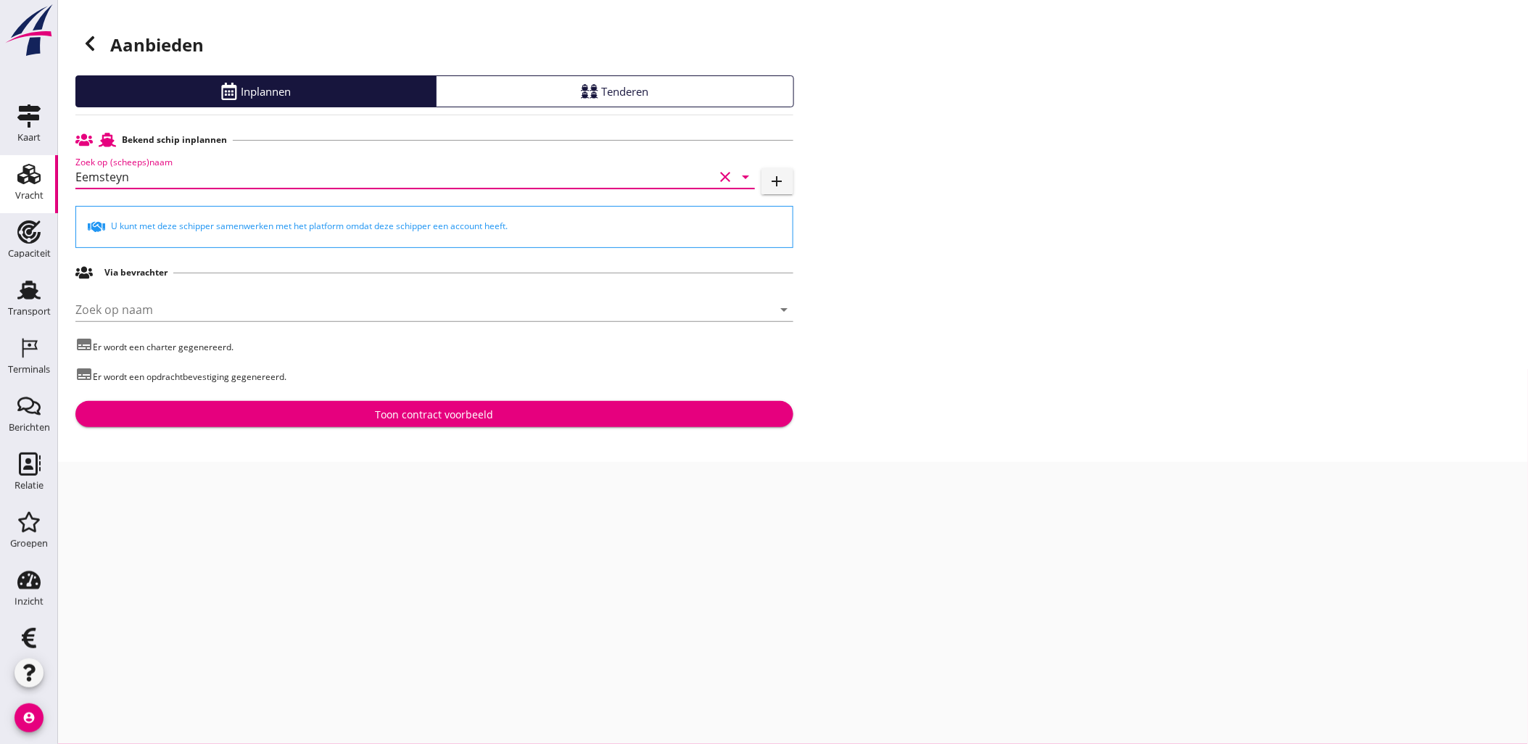
type input "Eemsteyn"
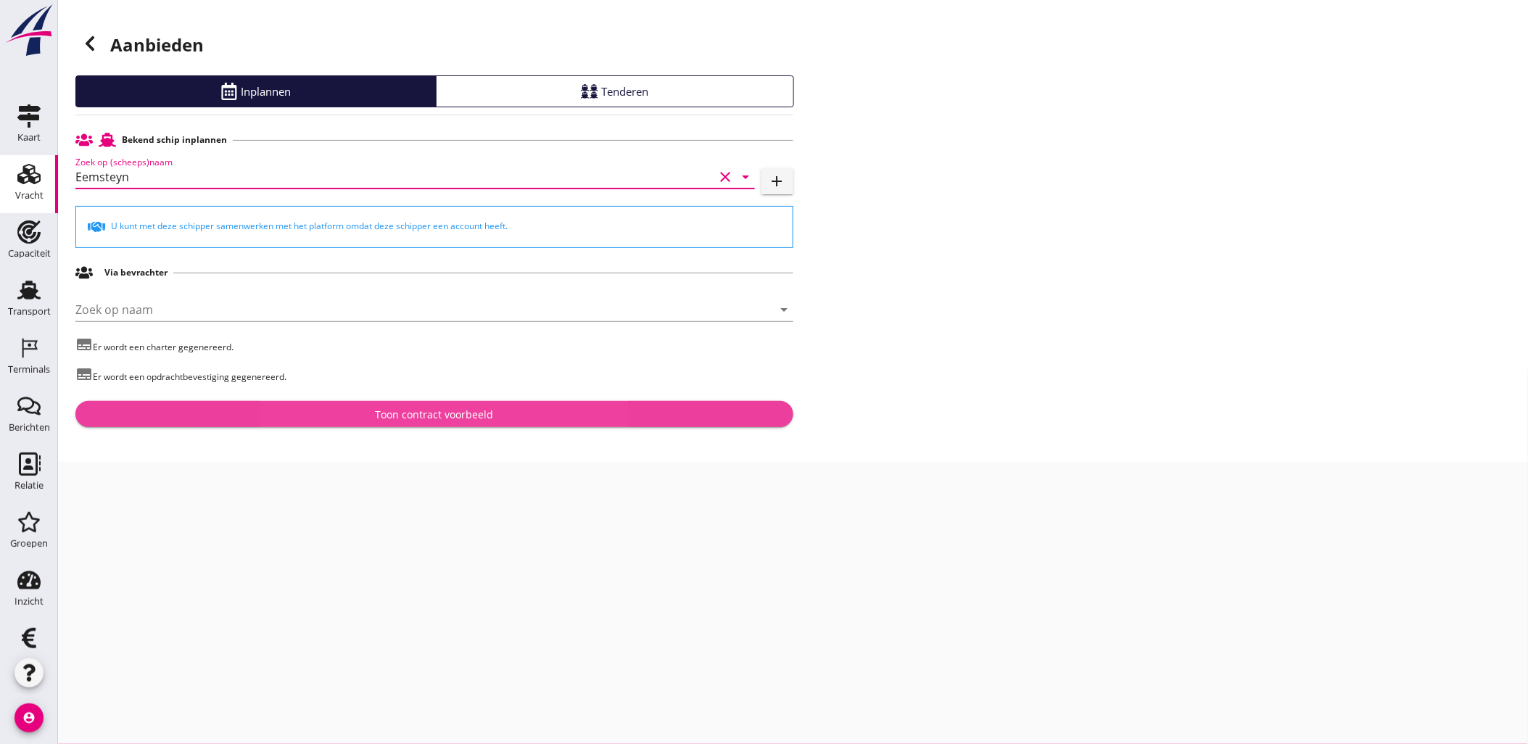
click at [465, 416] on div "Toon contract voorbeeld" at bounding box center [434, 414] width 118 height 15
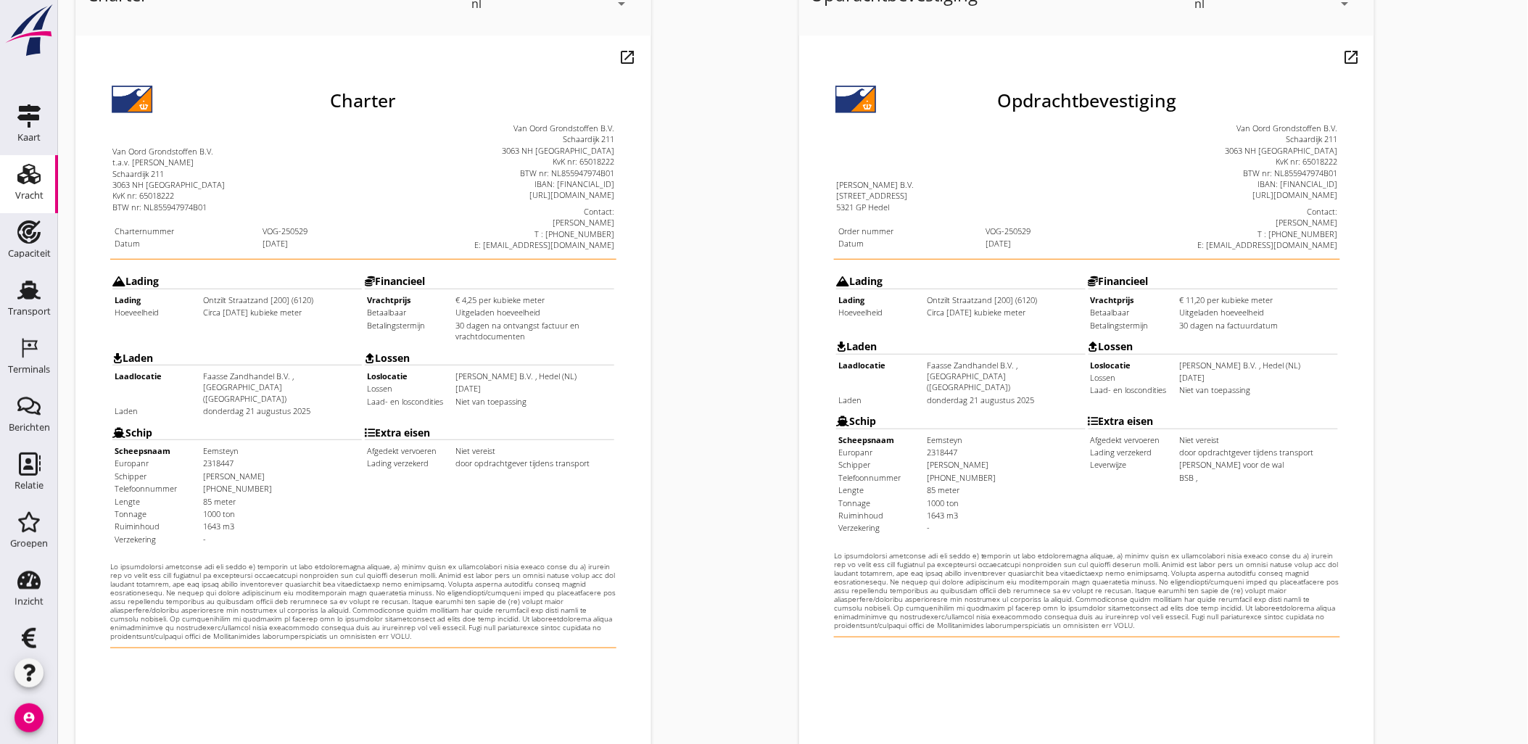
scroll to position [328, 0]
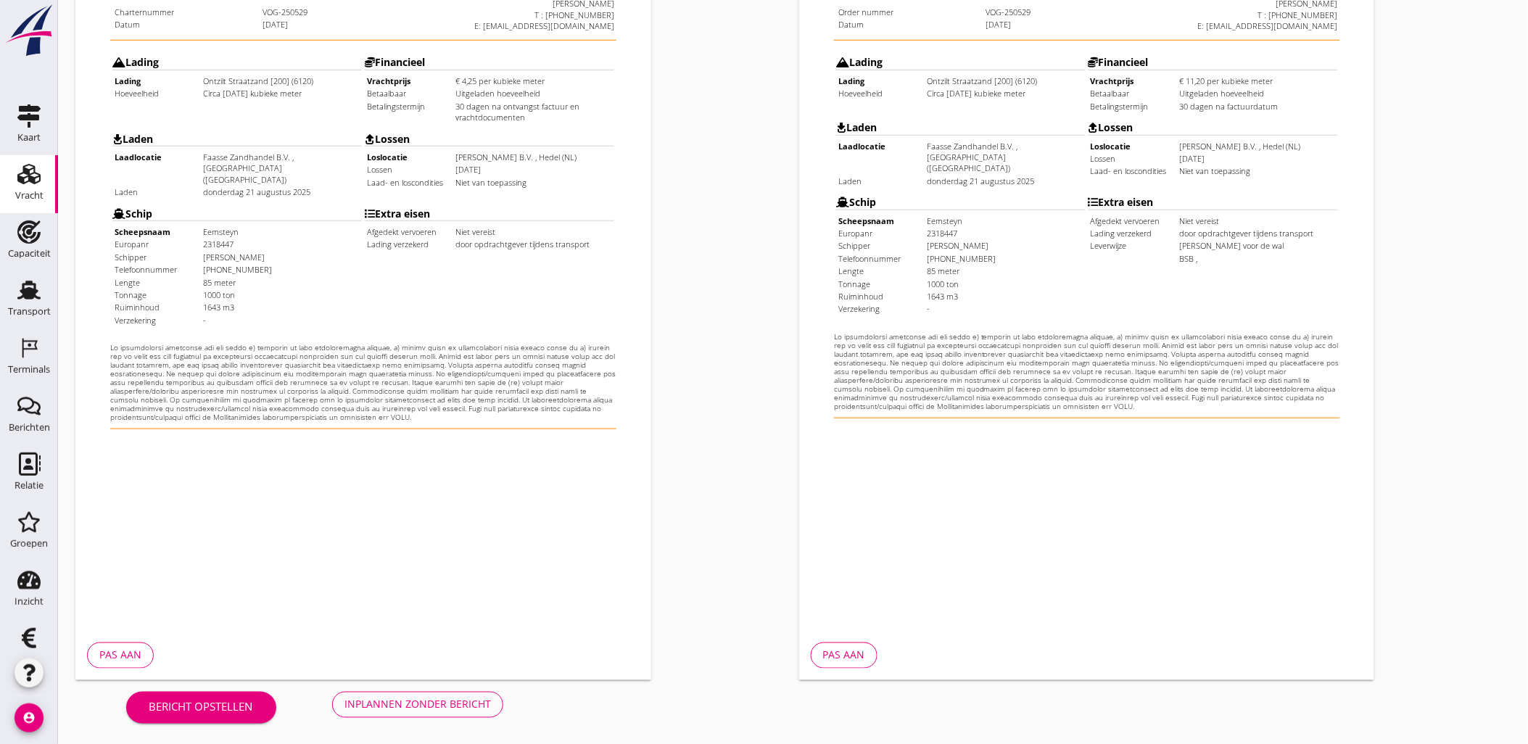
click at [439, 706] on div "Inplannen zonder bericht" at bounding box center [417, 704] width 146 height 15
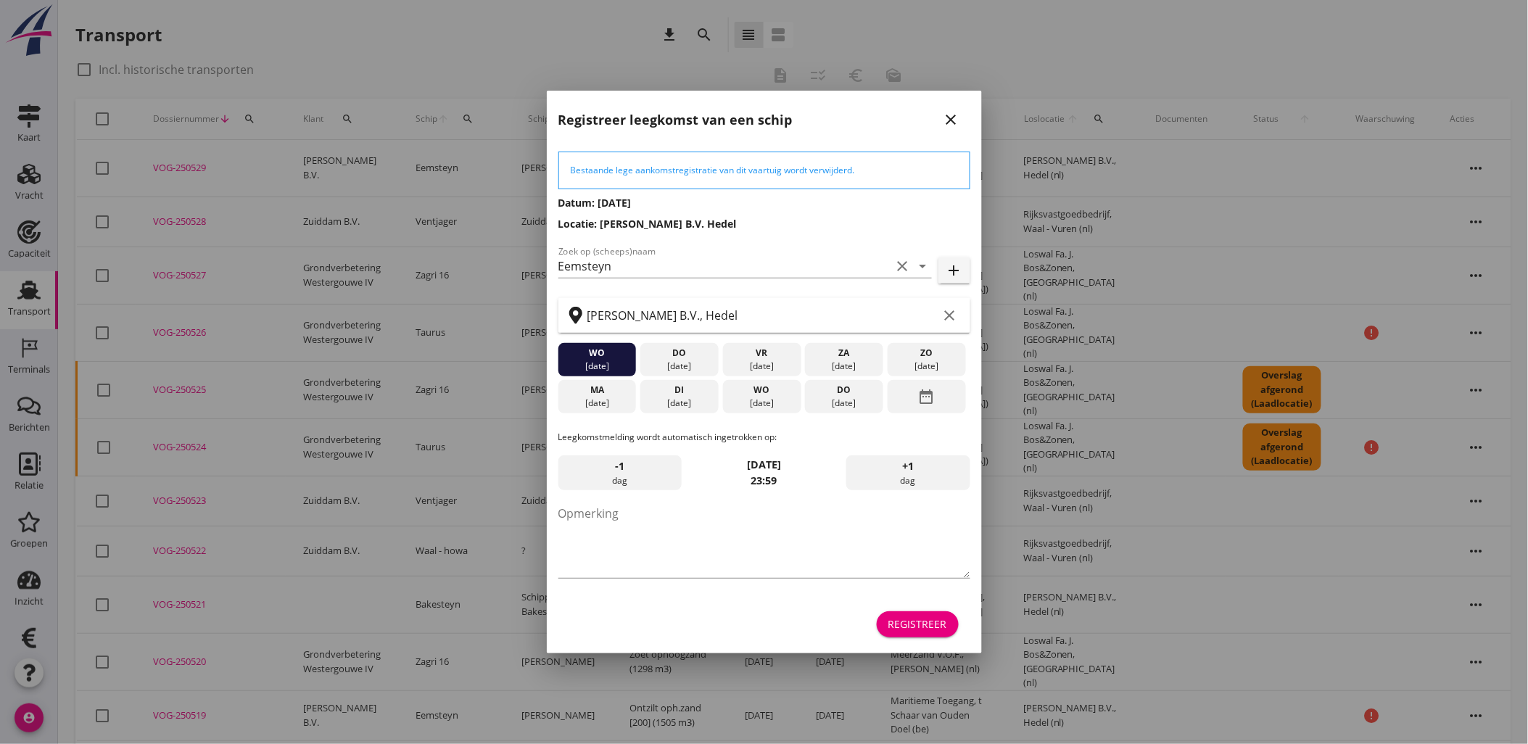
click at [915, 627] on div "Registreer" at bounding box center [917, 623] width 59 height 15
